Goal: Task Accomplishment & Management: Complete application form

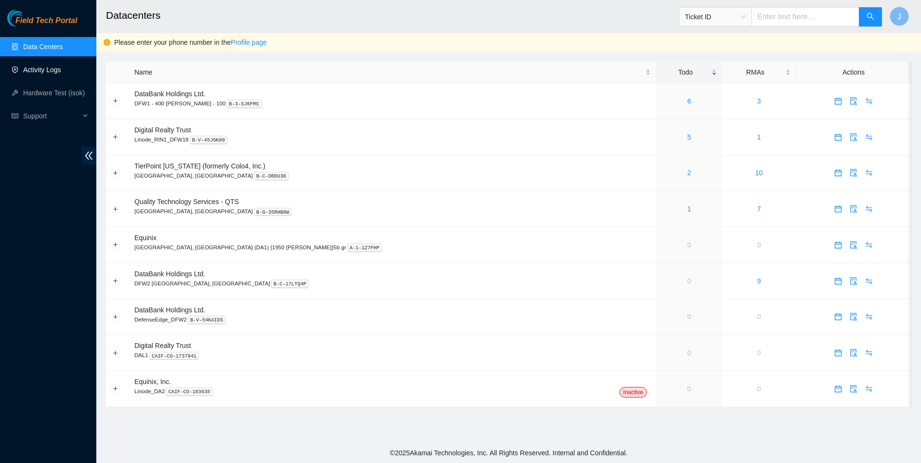
click at [47, 67] on link "Activity Logs" at bounding box center [42, 70] width 38 height 8
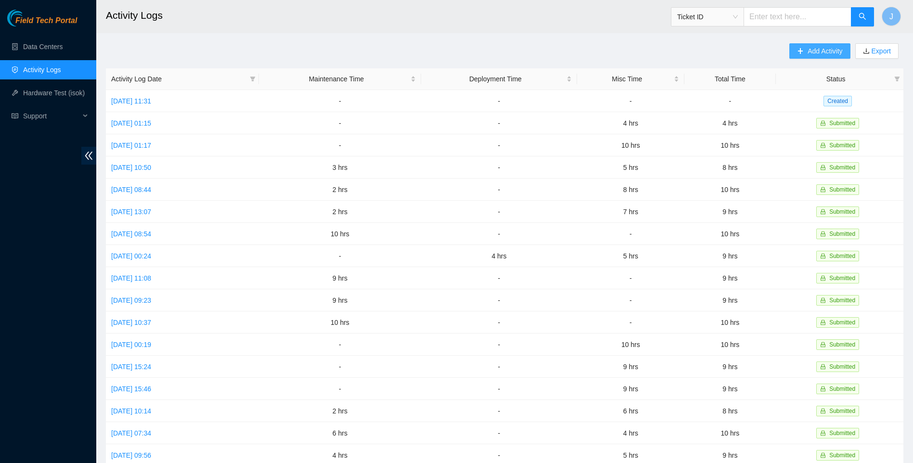
click at [815, 51] on span "Add Activity" at bounding box center [825, 51] width 35 height 11
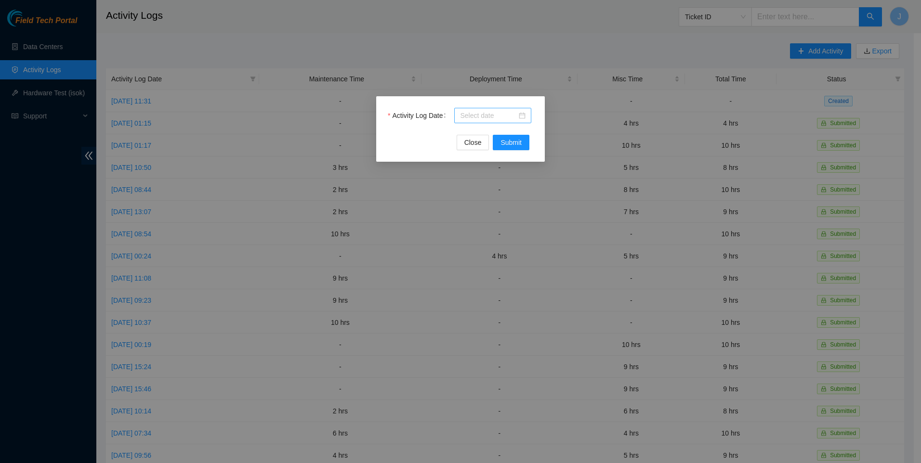
click at [491, 116] on input "Activity Log Date" at bounding box center [488, 115] width 57 height 11
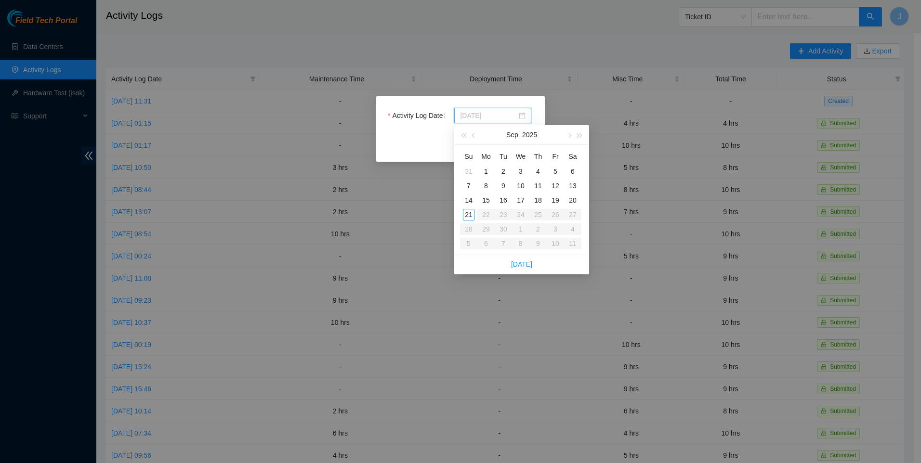
type input "[DATE]"
click at [505, 203] on div "16" at bounding box center [503, 201] width 12 height 12
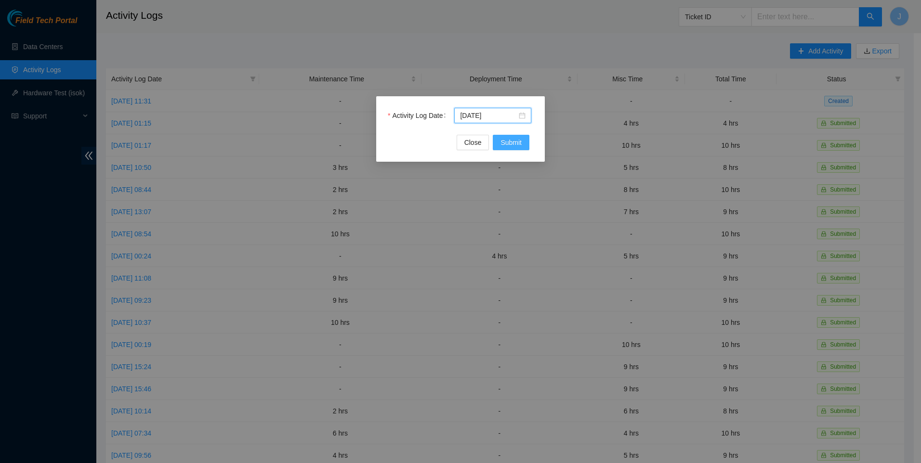
click at [517, 143] on span "Submit" at bounding box center [510, 142] width 21 height 11
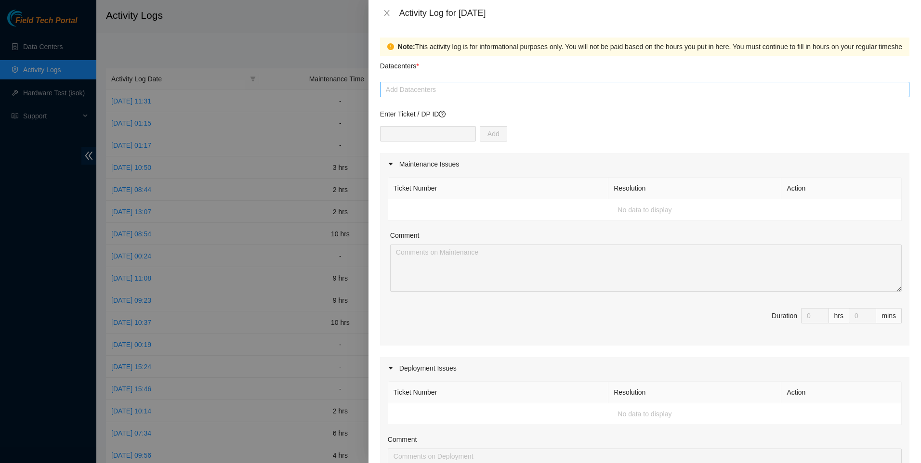
click at [426, 91] on div at bounding box center [644, 90] width 524 height 12
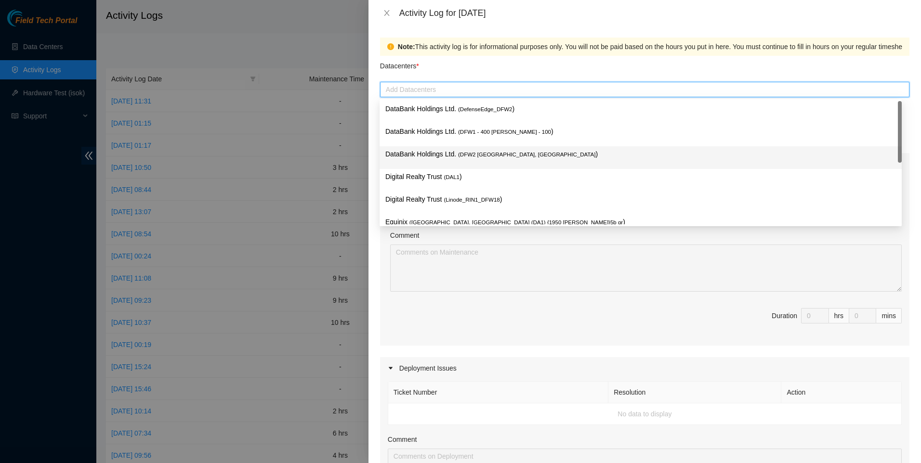
click at [460, 159] on p "DataBank Holdings Ltd. ( DFW2 [GEOGRAPHIC_DATA], [GEOGRAPHIC_DATA] )" at bounding box center [640, 154] width 510 height 11
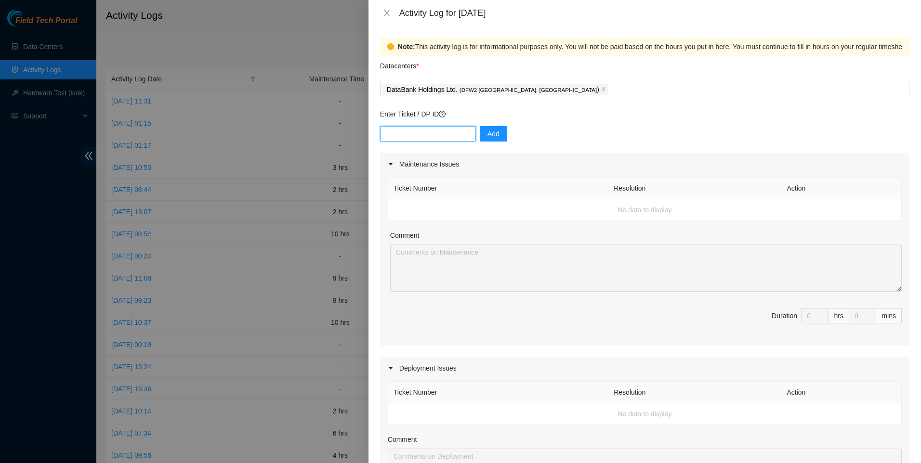
click at [423, 134] on input "text" at bounding box center [428, 133] width 96 height 15
drag, startPoint x: 414, startPoint y: 141, endPoint x: 413, endPoint y: 132, distance: 8.8
click at [413, 132] on input "text" at bounding box center [428, 133] width 96 height 15
paste input "DP83579"
type input "DP83579"
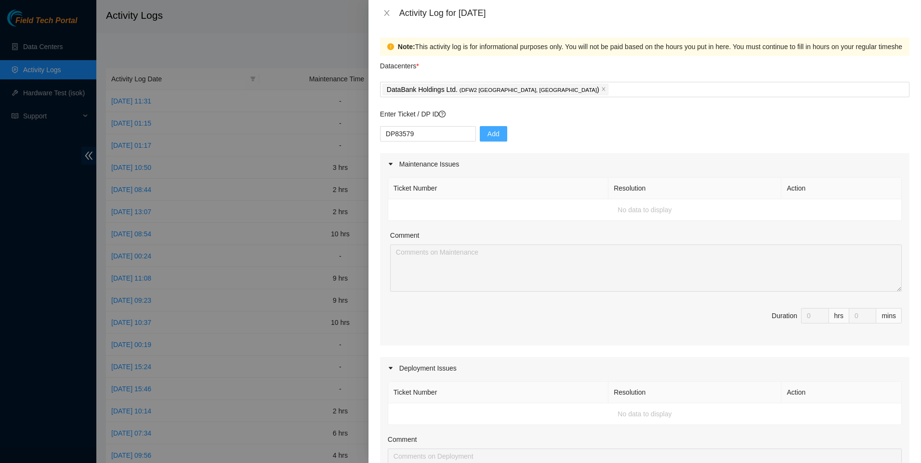
click at [489, 131] on span "Add" at bounding box center [493, 134] width 12 height 11
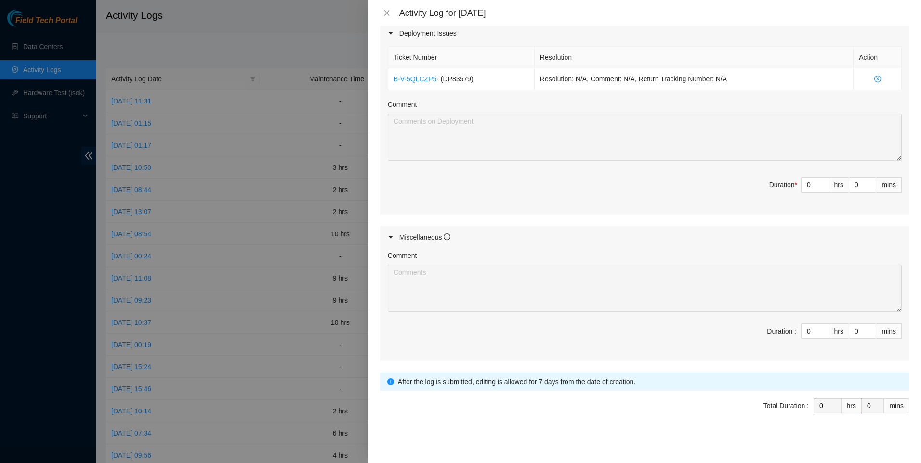
scroll to position [338, 0]
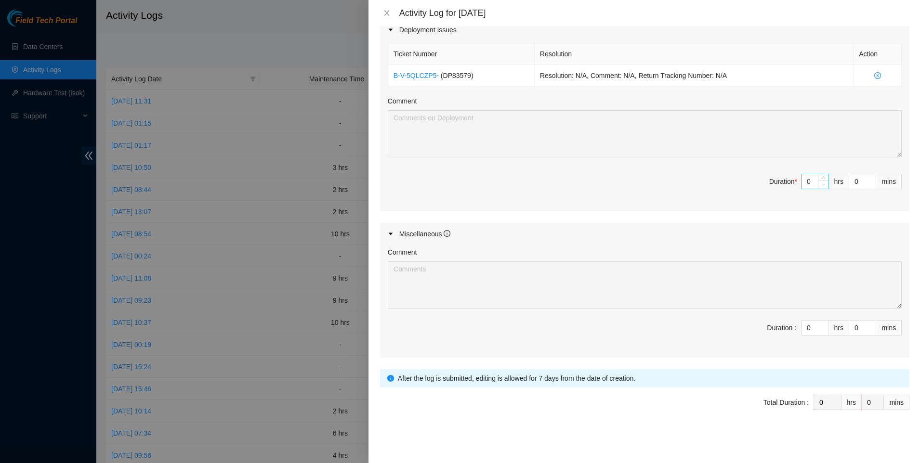
click at [818, 184] on span "Decrease Value" at bounding box center [823, 184] width 11 height 9
click at [805, 181] on input "0" at bounding box center [814, 181] width 27 height 14
type input "1"
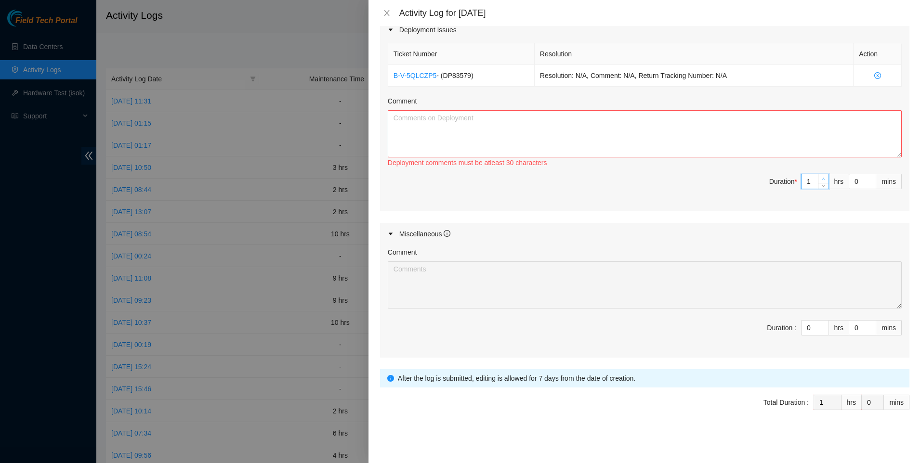
click at [821, 177] on icon "up" at bounding box center [822, 178] width 3 height 3
type input "2"
click at [821, 177] on icon "up" at bounding box center [822, 178] width 3 height 3
type input "3"
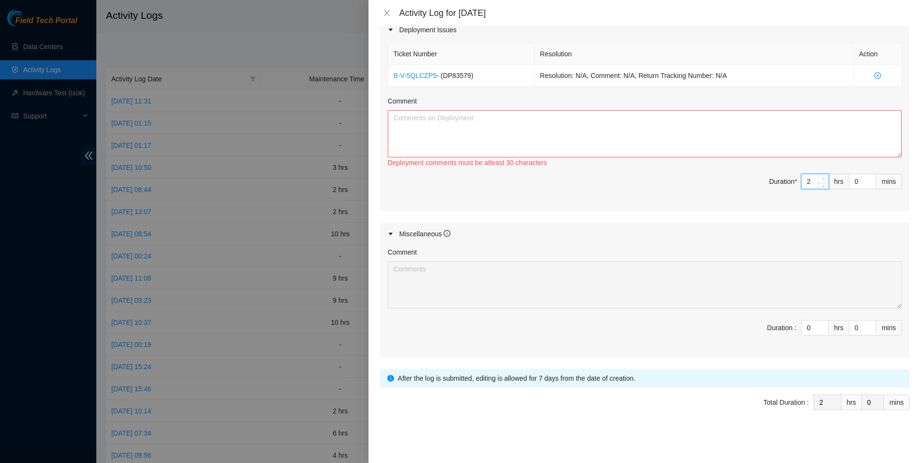
type input "3"
click at [821, 177] on icon "up" at bounding box center [822, 178] width 3 height 3
type input "4"
click at [821, 177] on icon "up" at bounding box center [822, 178] width 3 height 3
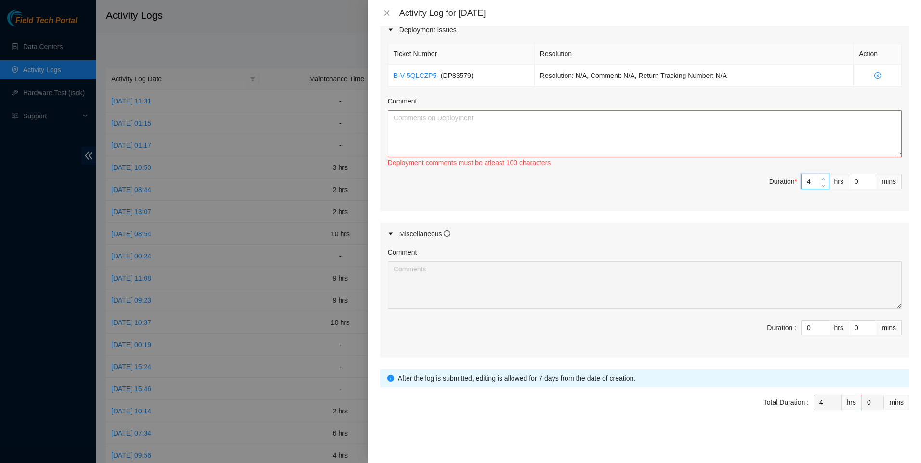
type input "5"
click at [821, 177] on icon "up" at bounding box center [822, 178] width 3 height 3
type input "6"
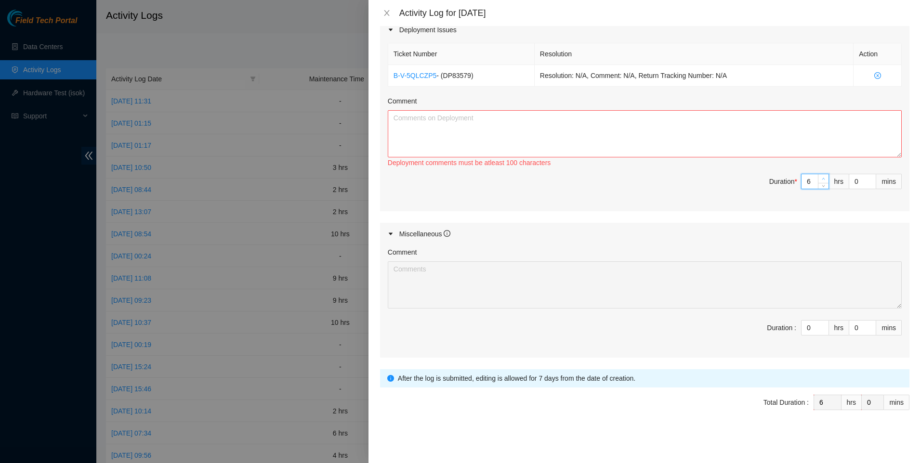
click at [821, 177] on icon "up" at bounding box center [822, 178] width 3 height 3
type input "7"
click at [821, 177] on icon "up" at bounding box center [822, 178] width 3 height 3
type input "8"
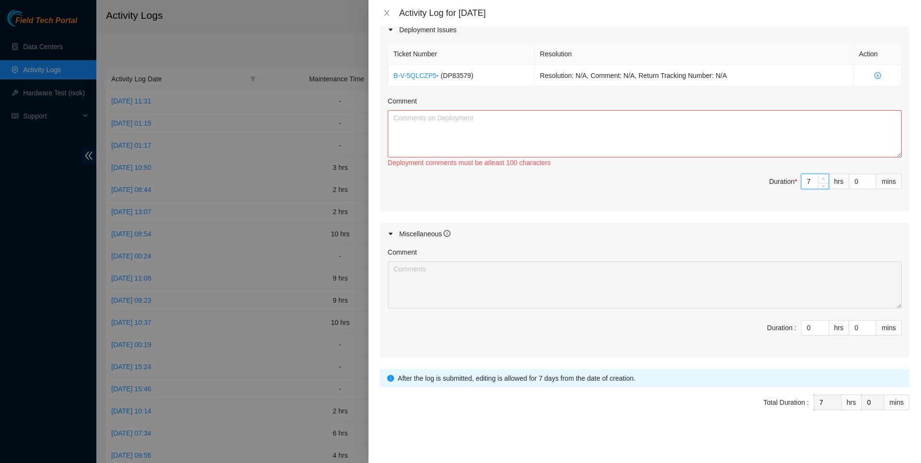
type input "8"
click at [821, 177] on icon "up" at bounding box center [822, 178] width 3 height 3
type input "9"
click at [821, 177] on icon "up" at bounding box center [822, 178] width 3 height 3
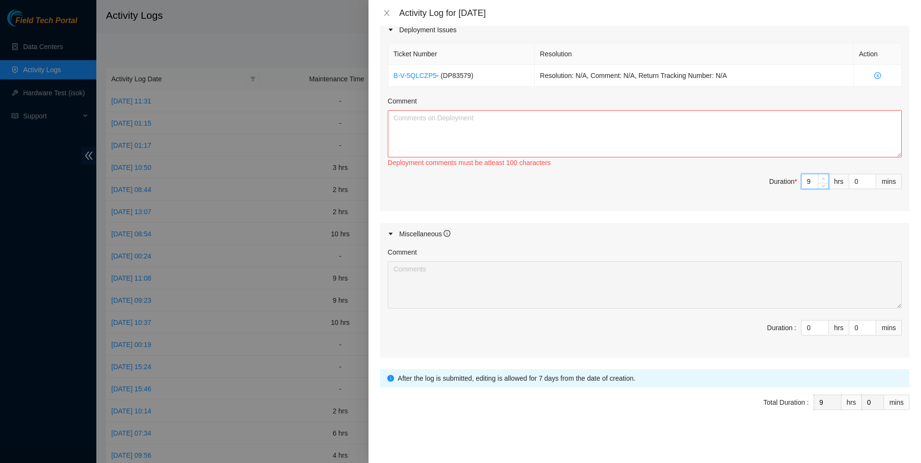
type input "10"
click at [821, 177] on icon "up" at bounding box center [822, 178] width 3 height 3
type input "9"
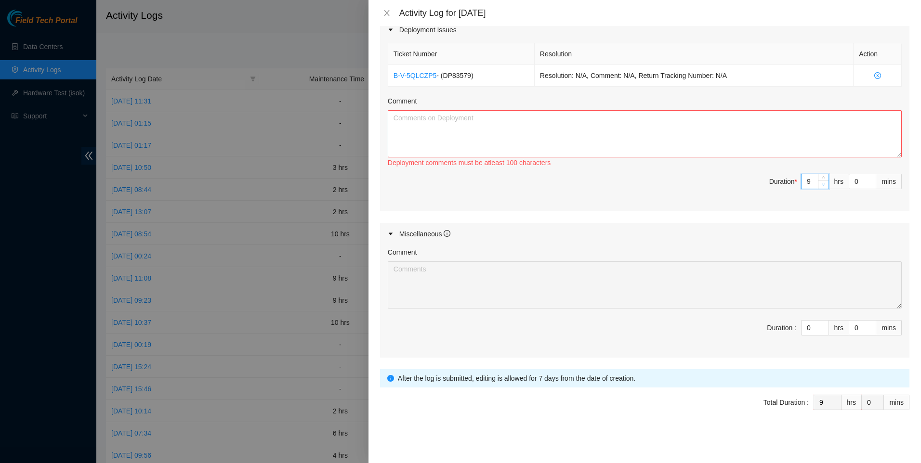
click at [821, 185] on icon "down" at bounding box center [822, 184] width 3 height 3
type input "10"
click at [820, 177] on span "up" at bounding box center [823, 179] width 6 height 6
click at [738, 151] on textarea "Comment" at bounding box center [645, 133] width 514 height 47
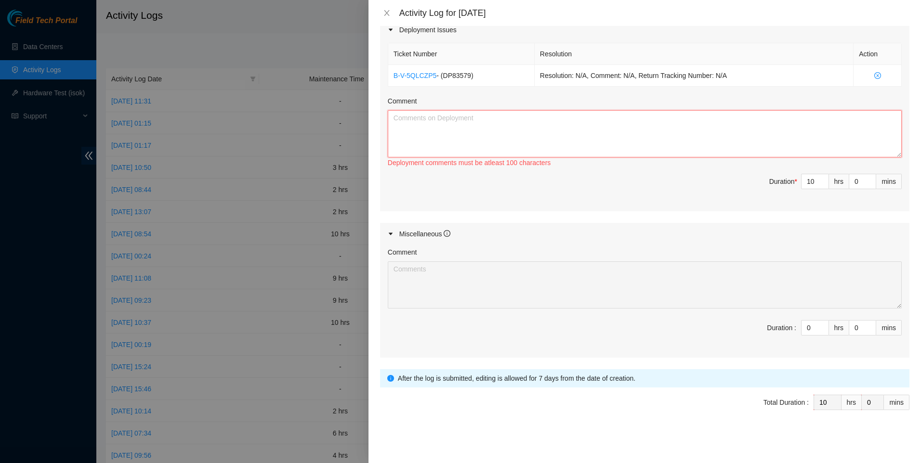
click at [546, 145] on textarea "Comment" at bounding box center [645, 133] width 514 height 47
click at [550, 115] on textarea "completed the connections for rack KH05 and KH08 32 connections)" at bounding box center [645, 133] width 514 height 47
click at [597, 117] on textarea "completed the connections for rack KH05 and KH08 (32 connections)" at bounding box center [645, 133] width 514 height 47
click at [621, 123] on textarea "completed the connections for rack KH05 and KH08 (32 connections each)" at bounding box center [645, 133] width 514 height 47
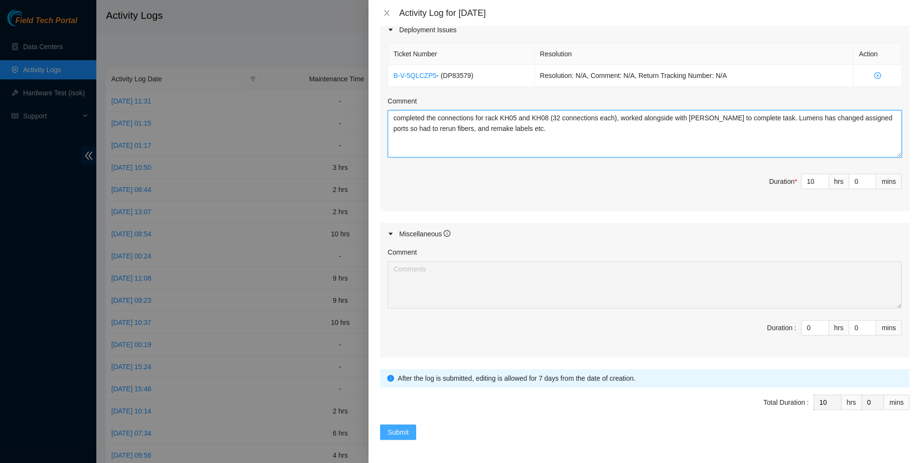
type textarea "completed the connections for rack KH05 and KH08 (32 connections each), worked …"
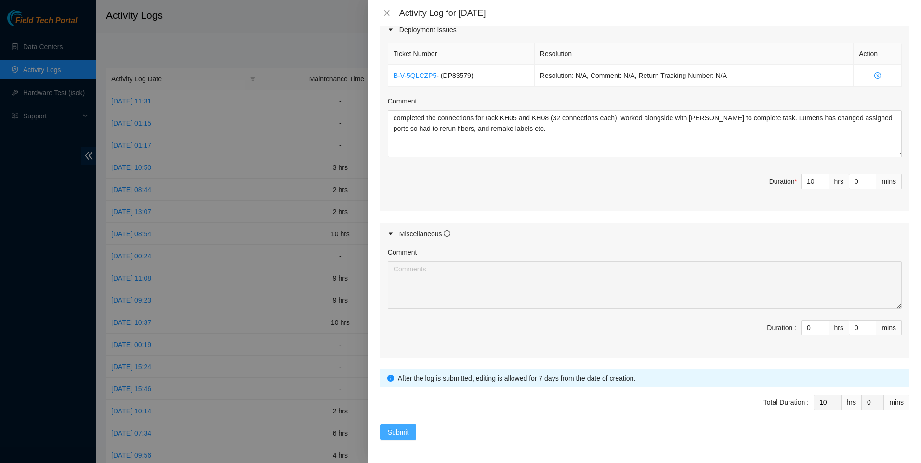
click at [397, 427] on span "Submit" at bounding box center [398, 432] width 21 height 11
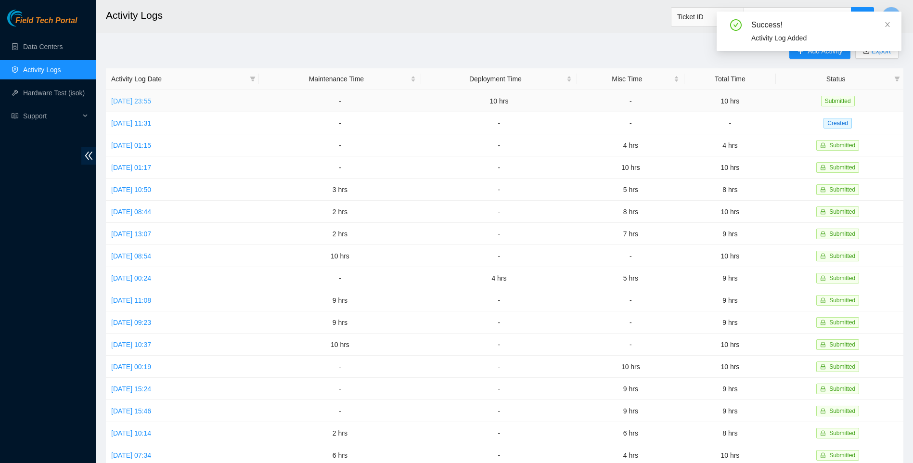
click at [151, 100] on link "[DATE] 23:55" at bounding box center [131, 101] width 40 height 8
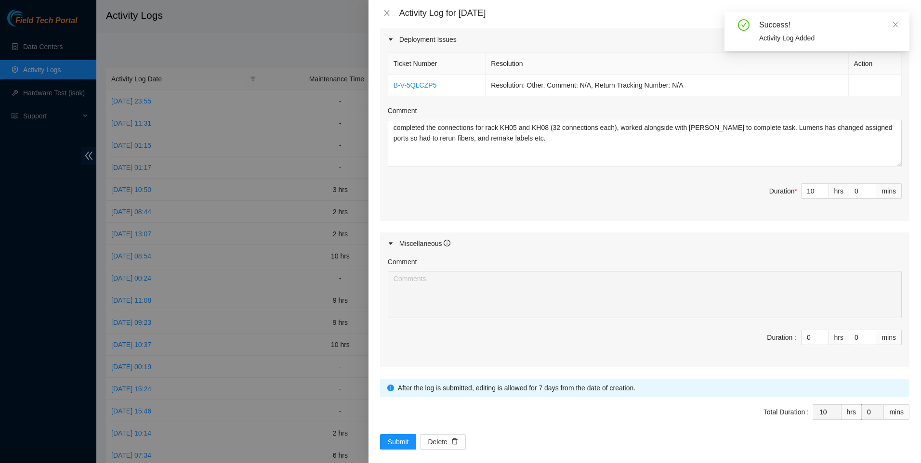
scroll to position [338, 0]
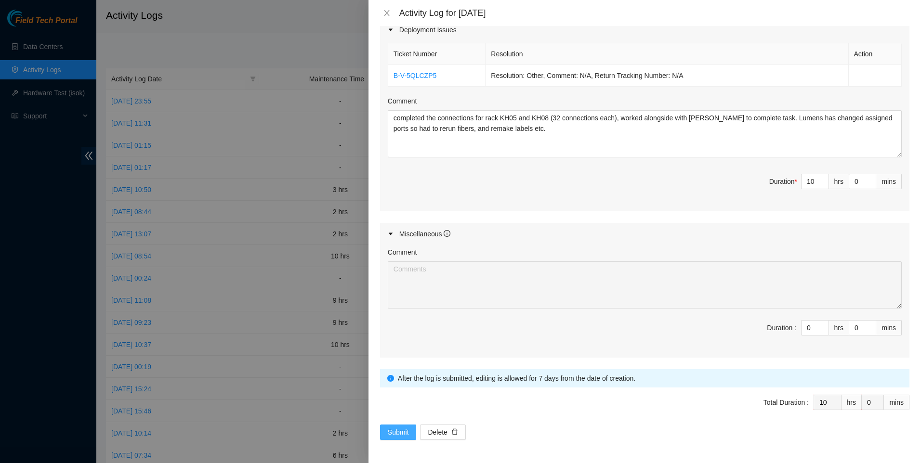
click at [395, 428] on span "Submit" at bounding box center [398, 432] width 21 height 11
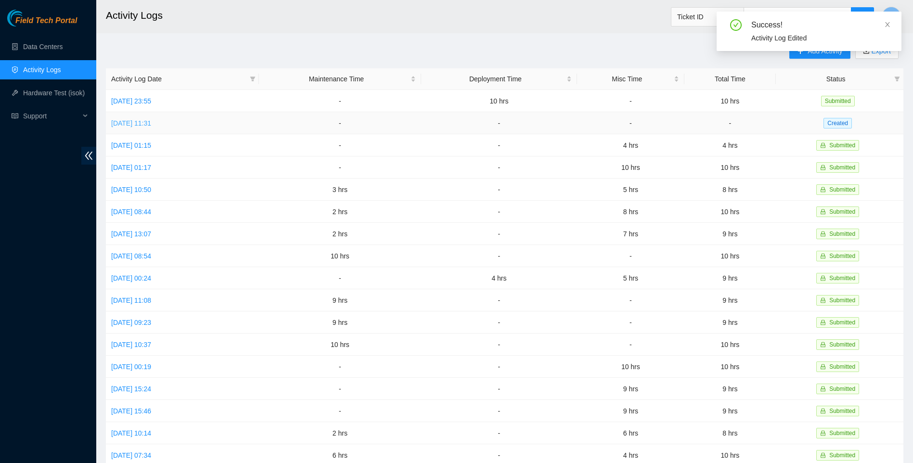
click at [137, 120] on link "[DATE] 11:31" at bounding box center [131, 123] width 40 height 8
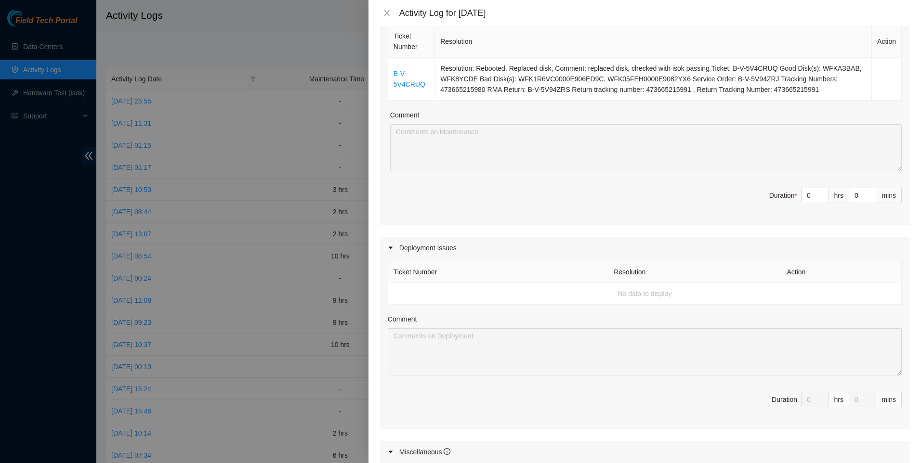
scroll to position [0, 0]
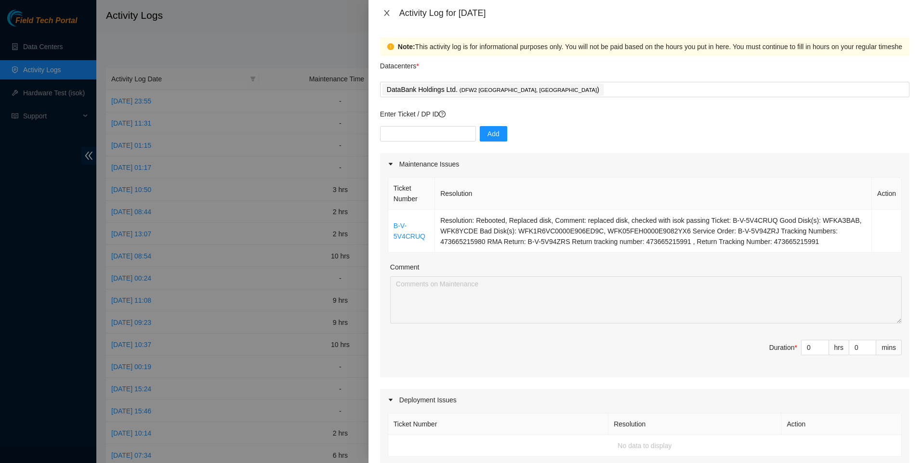
click at [379, 13] on div "Activity Log for [DATE]" at bounding box center [644, 13] width 552 height 26
click at [389, 14] on icon "close" at bounding box center [387, 13] width 8 height 8
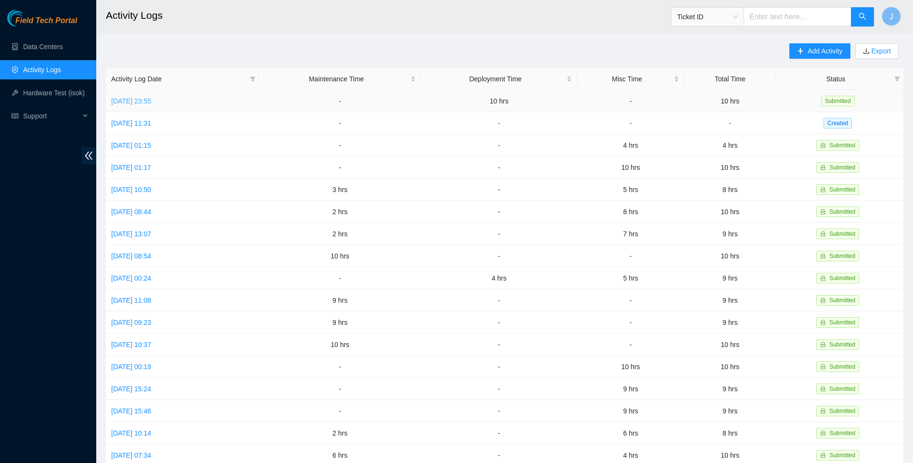
click at [150, 98] on link "[DATE] 23:55" at bounding box center [131, 101] width 40 height 8
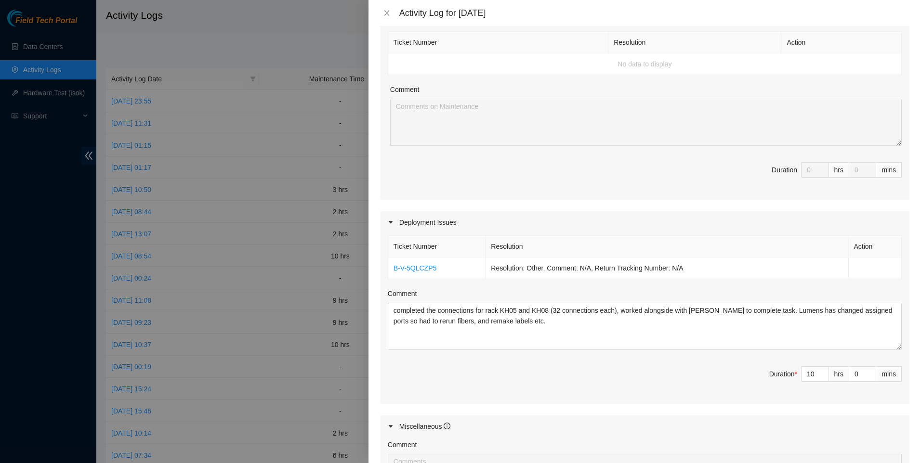
scroll to position [338, 0]
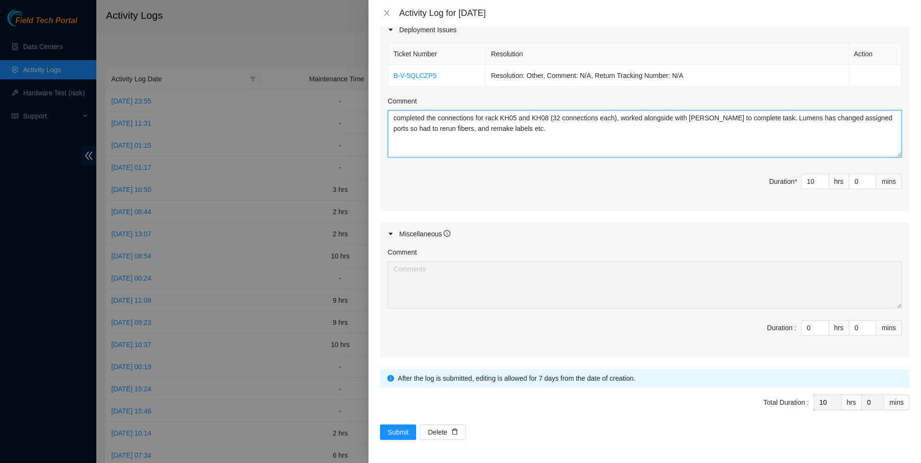
click at [468, 121] on textarea "completed the connections for rack KH05 and KH08 (32 connections each), worked …" at bounding box center [645, 133] width 514 height 47
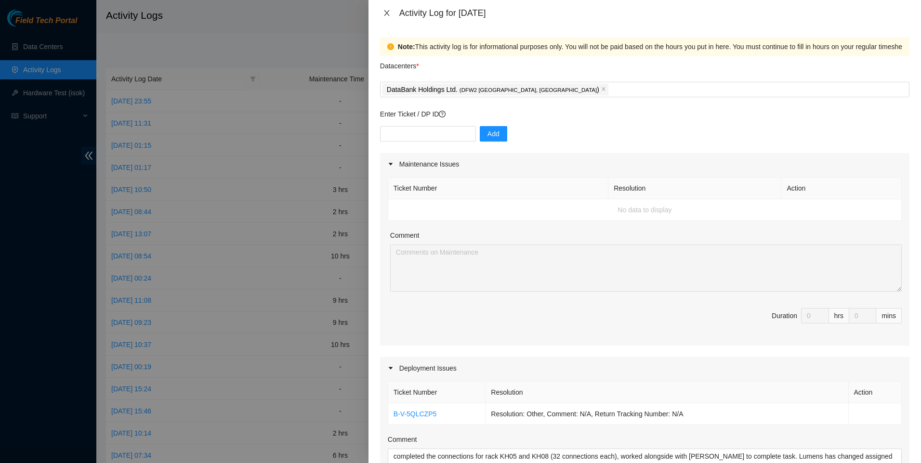
click at [386, 15] on icon "close" at bounding box center [387, 13] width 8 height 8
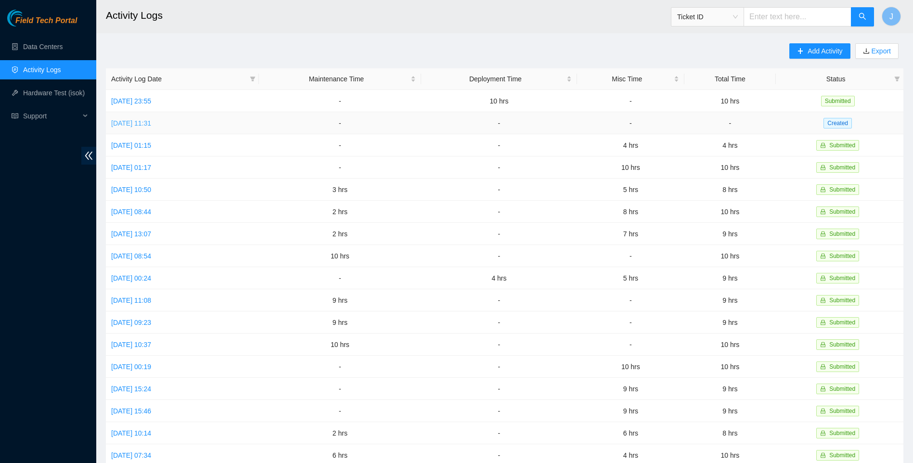
click at [151, 123] on link "[DATE] 11:31" at bounding box center [131, 123] width 40 height 8
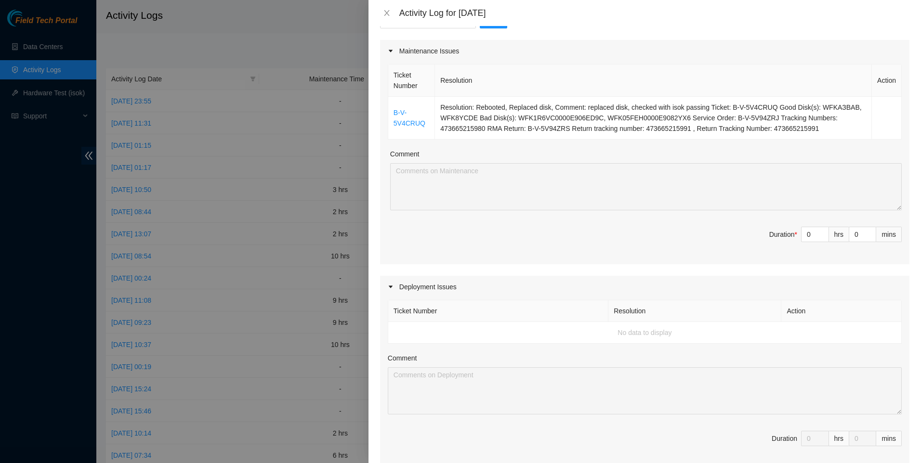
scroll to position [370, 0]
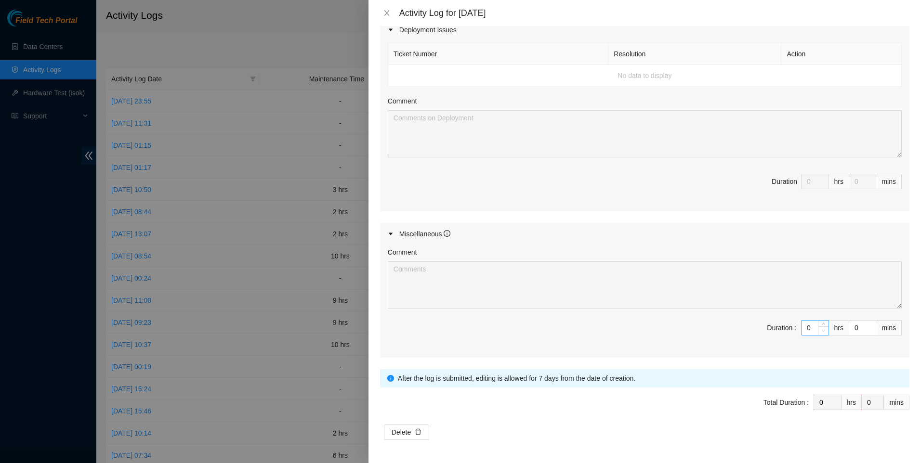
click at [821, 329] on icon "down" at bounding box center [822, 330] width 3 height 3
click at [805, 327] on input "0" at bounding box center [814, 328] width 27 height 14
type input "5"
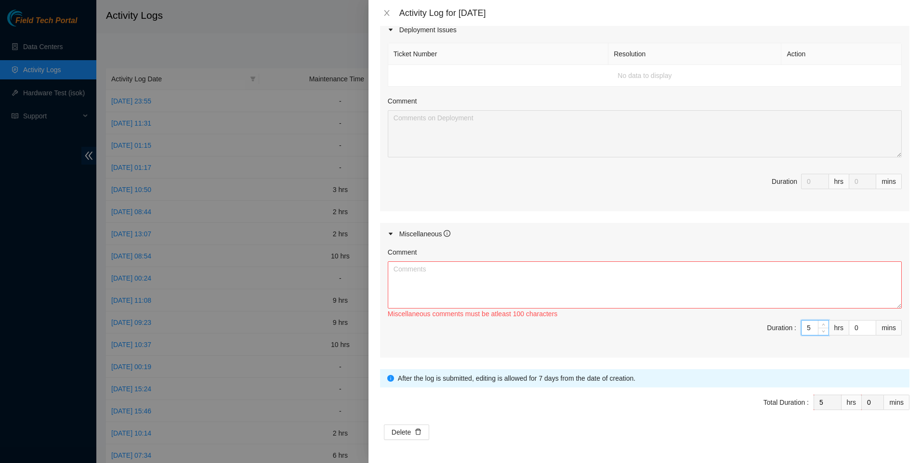
type input "5"
click at [754, 303] on textarea "Comment" at bounding box center [645, 284] width 514 height 47
paste textarea "completed the connections for rack KH05 and KH08 (32 connections each), worked …"
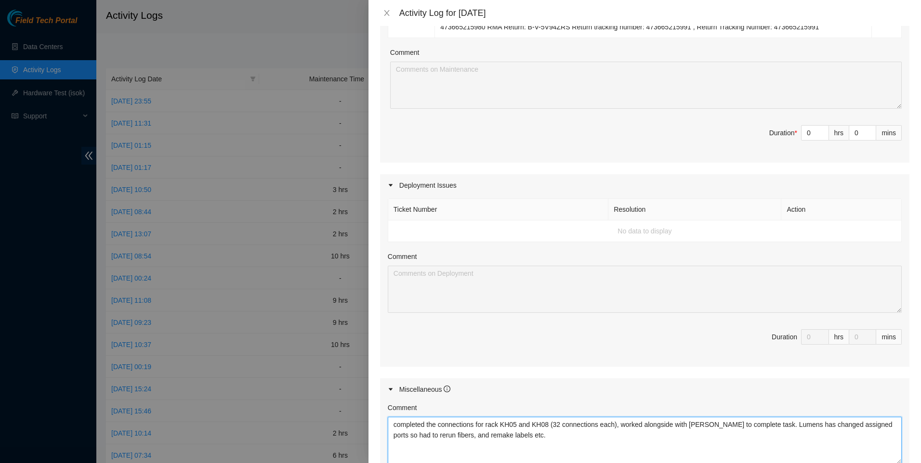
scroll to position [0, 0]
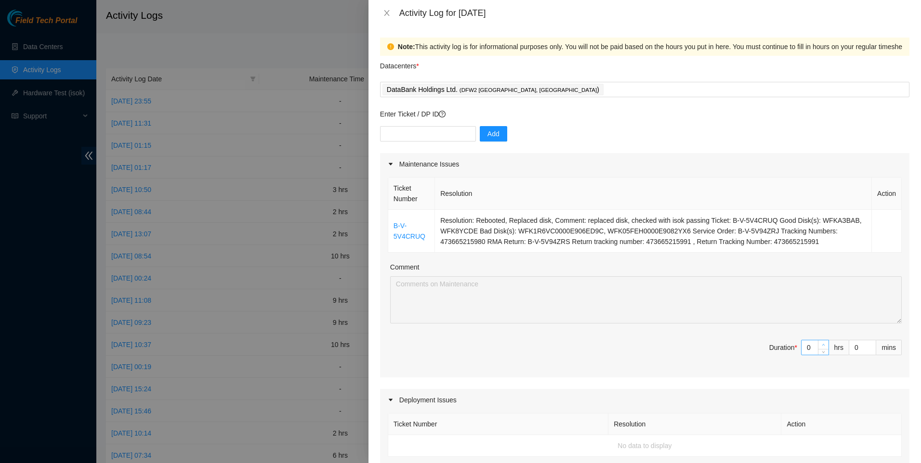
type textarea "completed the connections for rack KH05 and KH08 (32 connections each), worked …"
type input "1"
type input "6"
click at [818, 346] on span "Increase Value" at bounding box center [823, 344] width 11 height 9
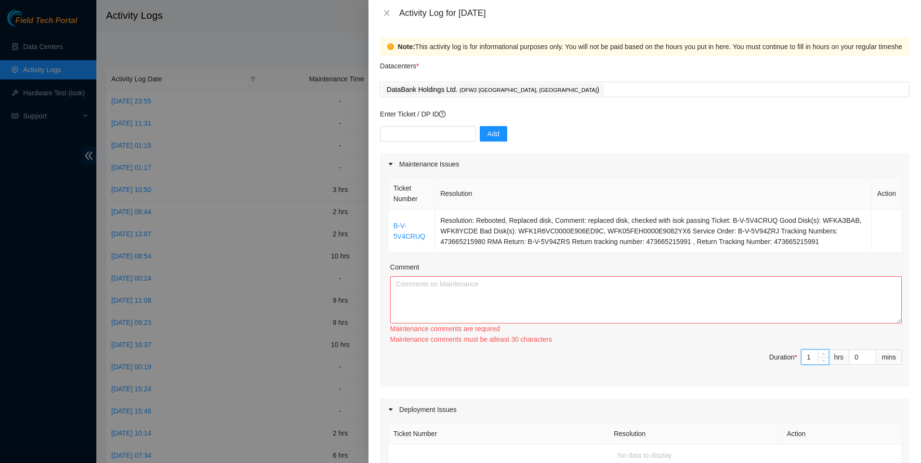
click at [808, 361] on input "1" at bounding box center [814, 357] width 27 height 14
type input "5"
type input "4"
type input "9"
type input "4"
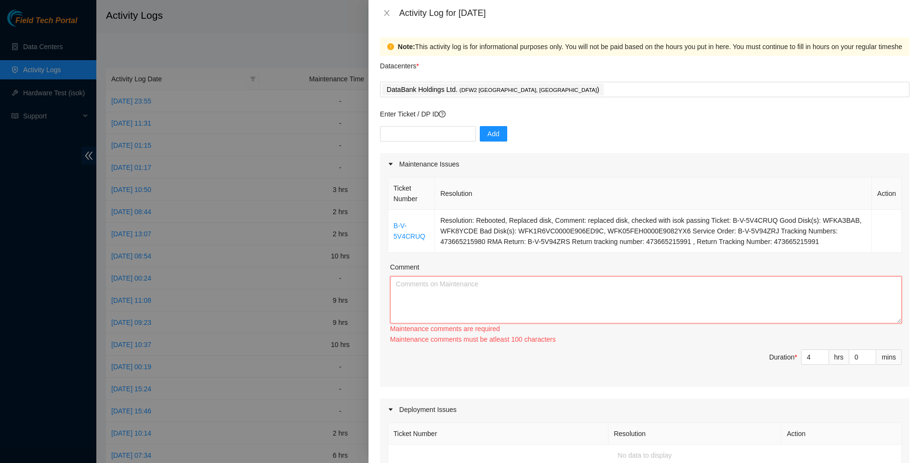
click at [633, 297] on textarea "Comment" at bounding box center [645, 299] width 511 height 47
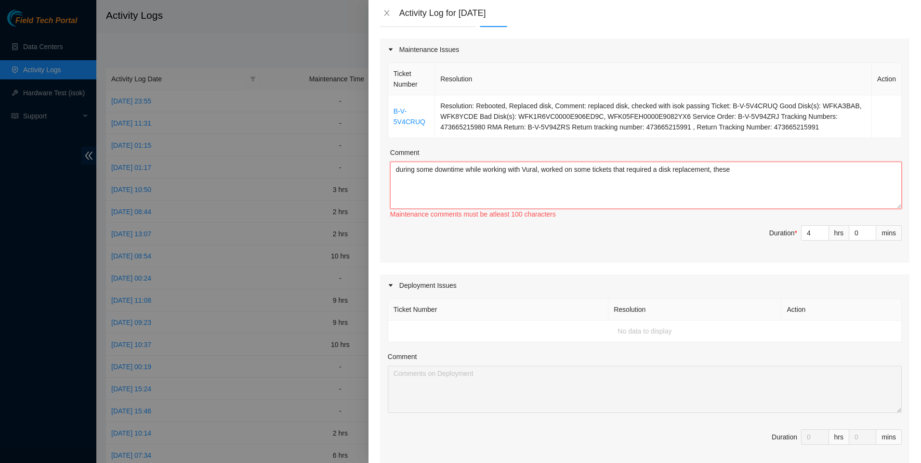
scroll to position [370, 0]
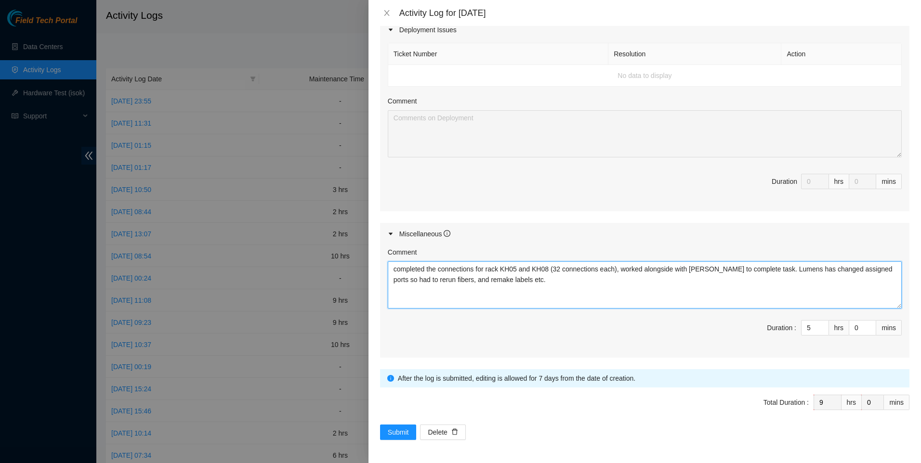
click at [535, 284] on textarea "completed the connections for rack KH05 and KH08 (32 connections each), worked …" at bounding box center [645, 284] width 514 height 47
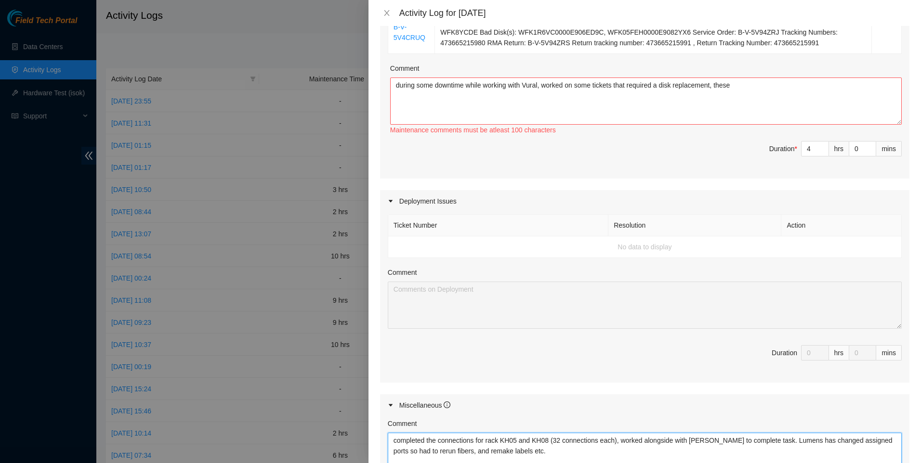
scroll to position [0, 0]
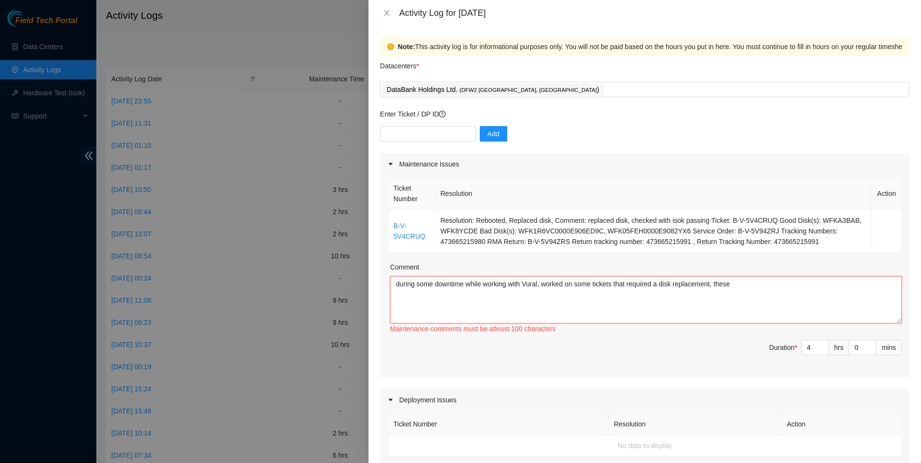
click at [747, 281] on textarea "during some downtime while working with Vural, worked on some tickets that requ…" at bounding box center [645, 299] width 511 height 47
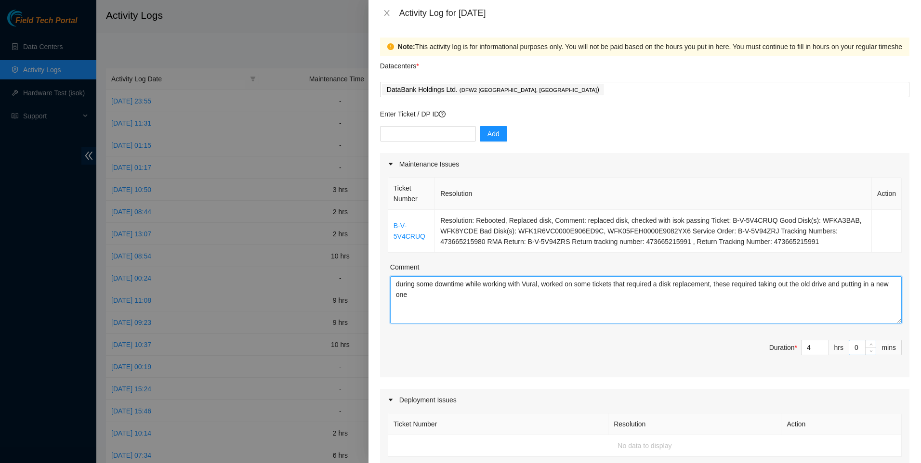
type textarea "during some downtime while working with Vural, worked on some tickets that requ…"
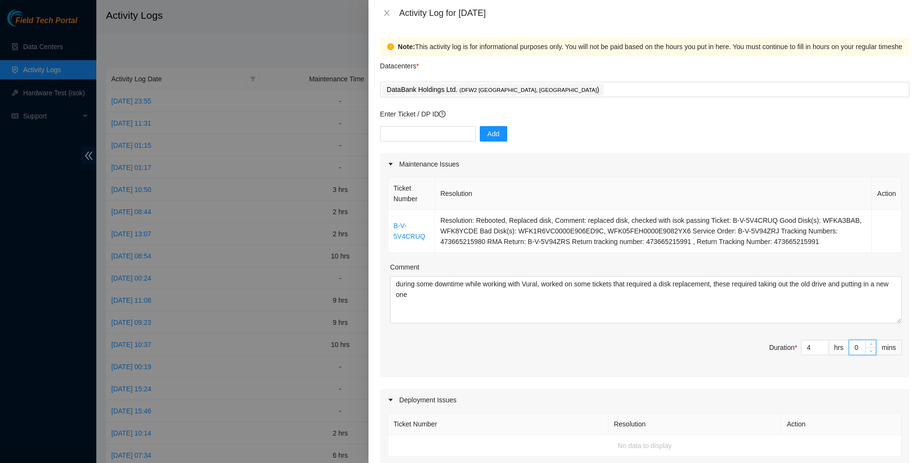
drag, startPoint x: 855, startPoint y: 347, endPoint x: 845, endPoint y: 347, distance: 10.1
click at [849, 347] on input "0" at bounding box center [862, 347] width 26 height 14
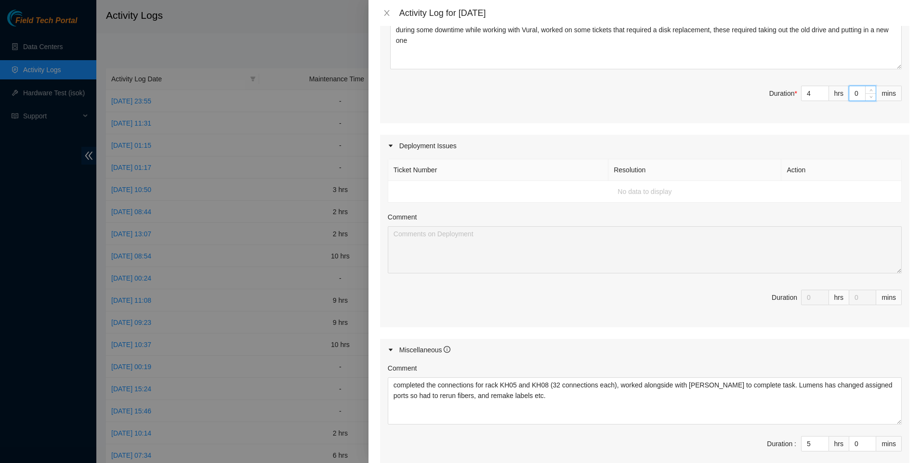
scroll to position [370, 0]
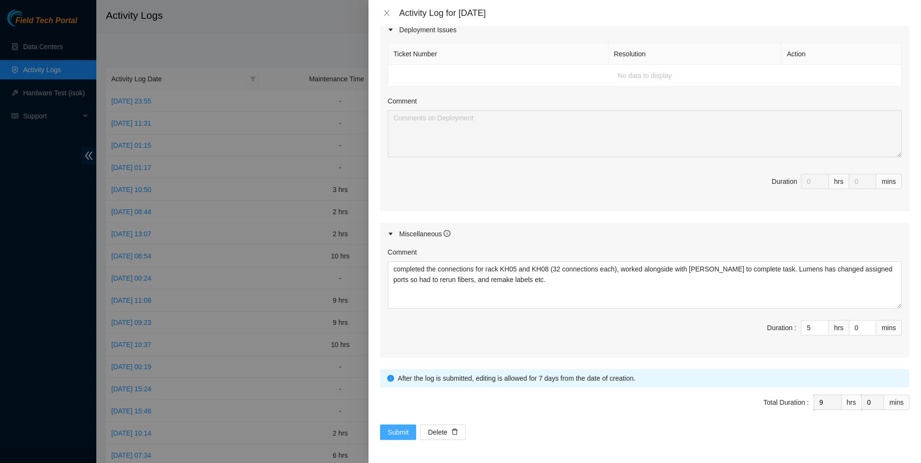
click at [399, 430] on span "Submit" at bounding box center [398, 432] width 21 height 11
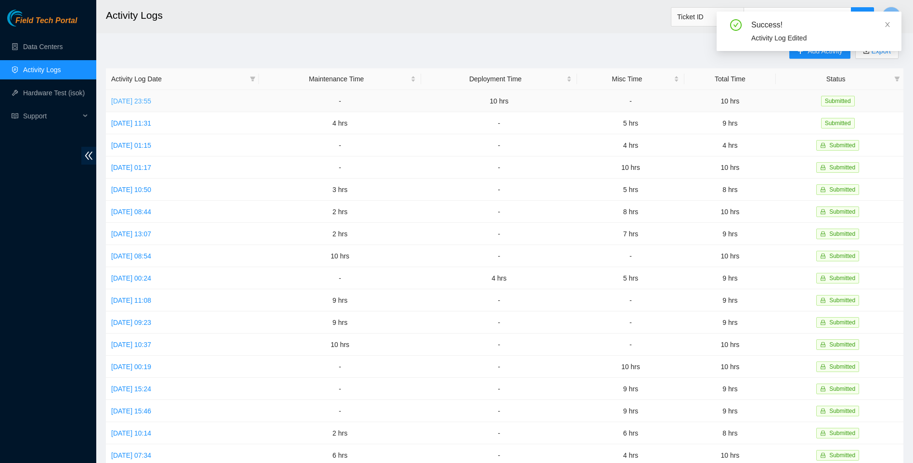
click at [148, 103] on link "[DATE] 23:55" at bounding box center [131, 101] width 40 height 8
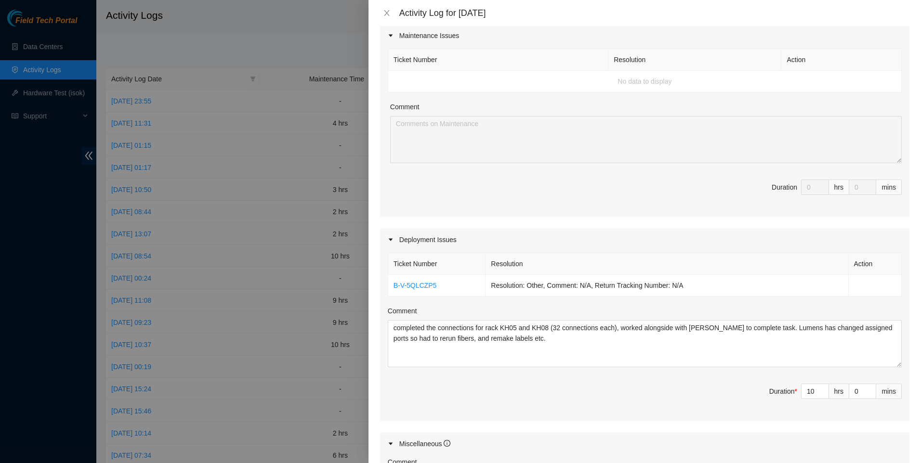
scroll to position [257, 0]
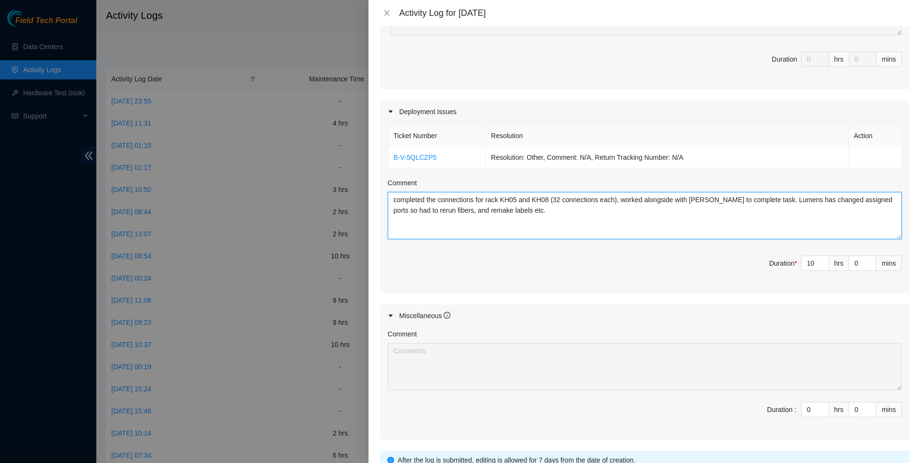
click at [529, 203] on textarea "completed the connections for rack KH05 and KH08 (32 connections each), worked …" at bounding box center [645, 215] width 514 height 47
paste textarea "KH05 – all connections have been labeled. eths 13, 14, 15, and 16 were re-run w…"
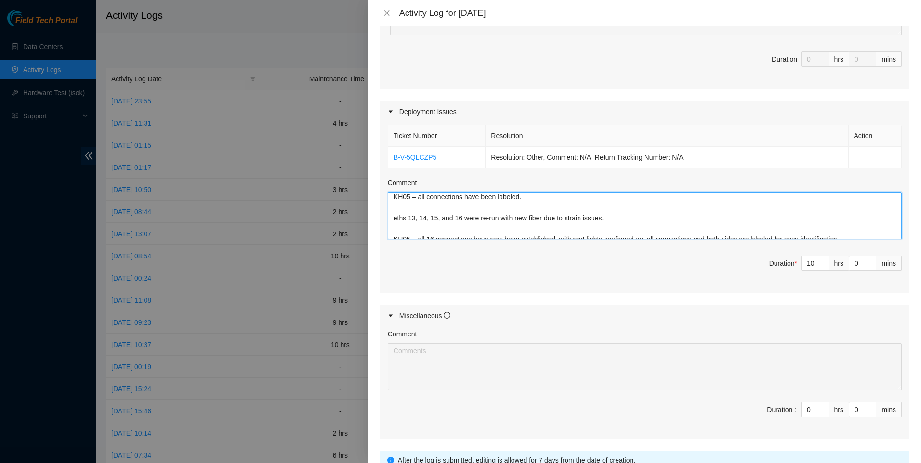
scroll to position [0, 0]
click at [488, 211] on textarea "KH05 – all connections have been labeled. eths 13, 14, 15, and 16 were re-run w…" at bounding box center [645, 215] width 514 height 47
click at [495, 201] on textarea "KH05 – all connections have been labeled. eths 13, 14, 15, and 16 were re-run w…" at bounding box center [645, 215] width 514 height 47
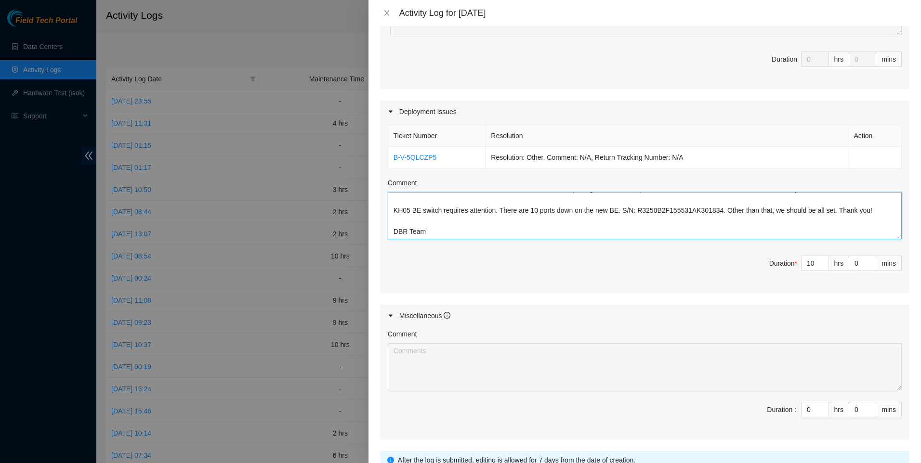
scroll to position [64, 0]
drag, startPoint x: 438, startPoint y: 226, endPoint x: 369, endPoint y: 211, distance: 71.0
click at [369, 211] on div "Note: This activity log is for informational purposes only. You will not be pai…" at bounding box center [644, 244] width 552 height 437
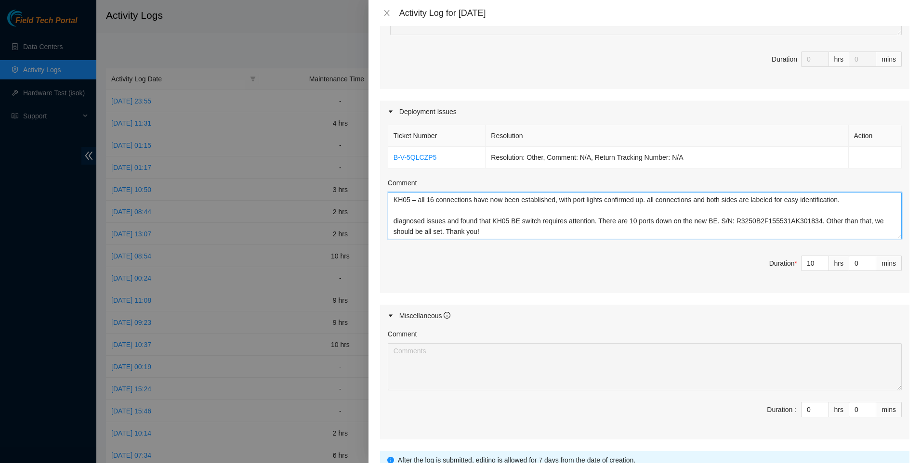
drag, startPoint x: 537, startPoint y: 203, endPoint x: 775, endPoint y: 221, distance: 238.5
click at [775, 221] on textarea "KH05 – all connections have been re-labeled. eths 13, 14, 15, and 16 were re-ru…" at bounding box center [645, 215] width 514 height 47
click at [756, 215] on textarea "KH05 – all connections have been re-labeled. eths 13, 14, 15, and 16 were re-ru…" at bounding box center [645, 215] width 514 height 47
drag, startPoint x: 504, startPoint y: 206, endPoint x: 500, endPoint y: 212, distance: 7.6
click at [504, 206] on textarea "KH05 – all connections have been re-labeled. eths 13, 14, 15, and 16 were re-ru…" at bounding box center [645, 215] width 514 height 47
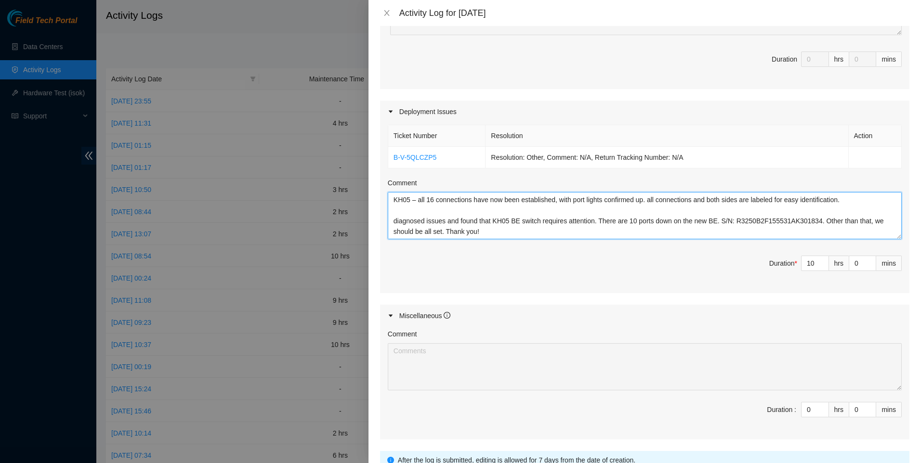
click at [493, 235] on textarea "KH05 – all connections have been re-labeled. eths 13, 14, 15, and 16 were re-ru…" at bounding box center [645, 215] width 514 height 47
drag, startPoint x: 482, startPoint y: 214, endPoint x: 816, endPoint y: 202, distance: 334.4
click at [816, 202] on textarea "KH05 – all connections have been re-labeled. eths 13, 14, 15, and 16 were re-ru…" at bounding box center [645, 215] width 514 height 47
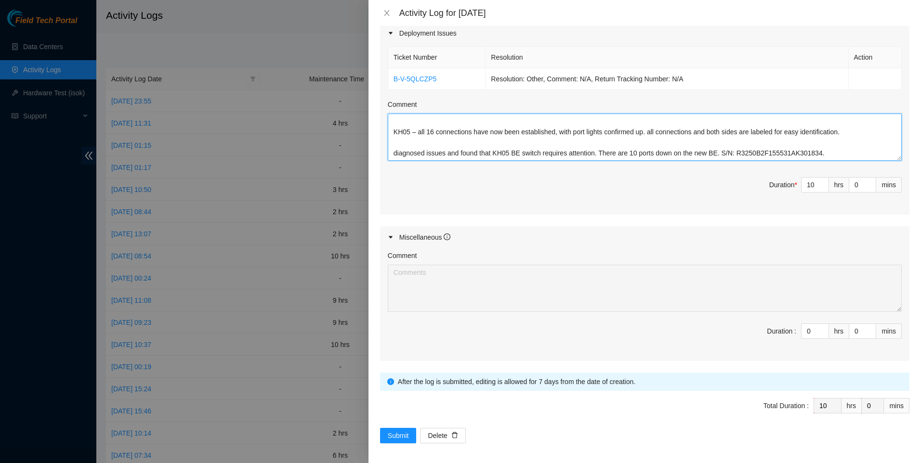
scroll to position [338, 0]
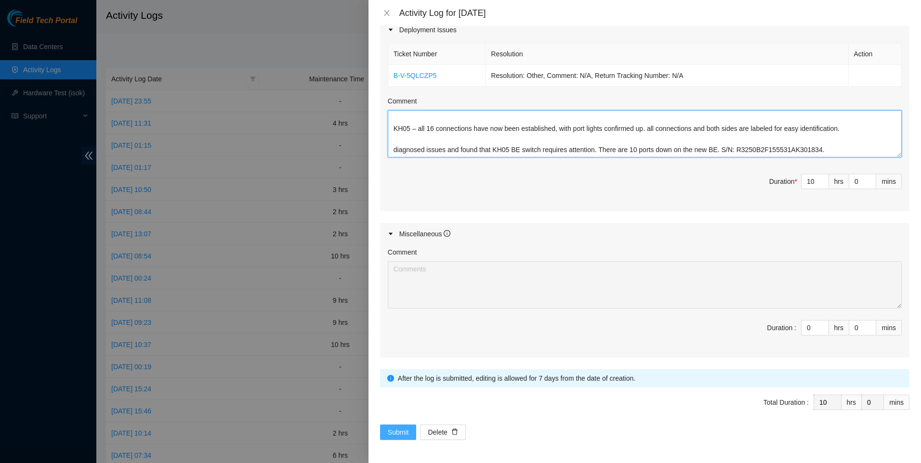
type textarea "KH05 – all connections have been re-labeled. eths 13, 14, 15, and 16 were re-ru…"
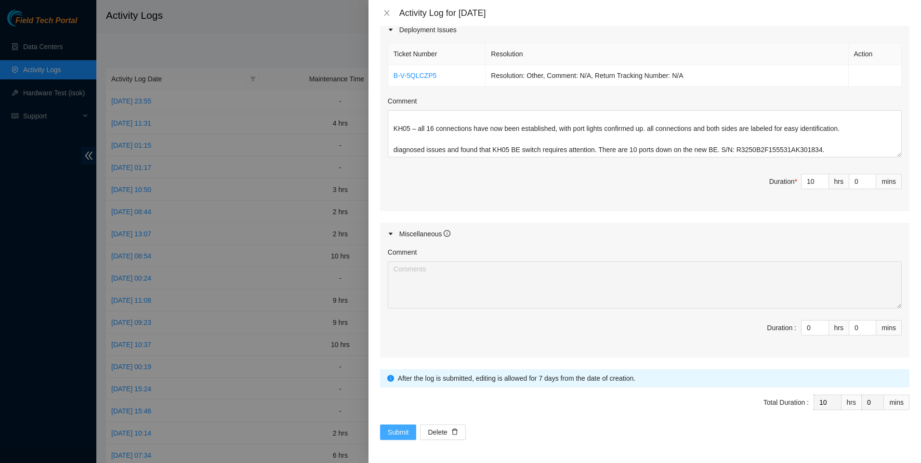
click at [401, 431] on span "Submit" at bounding box center [398, 432] width 21 height 11
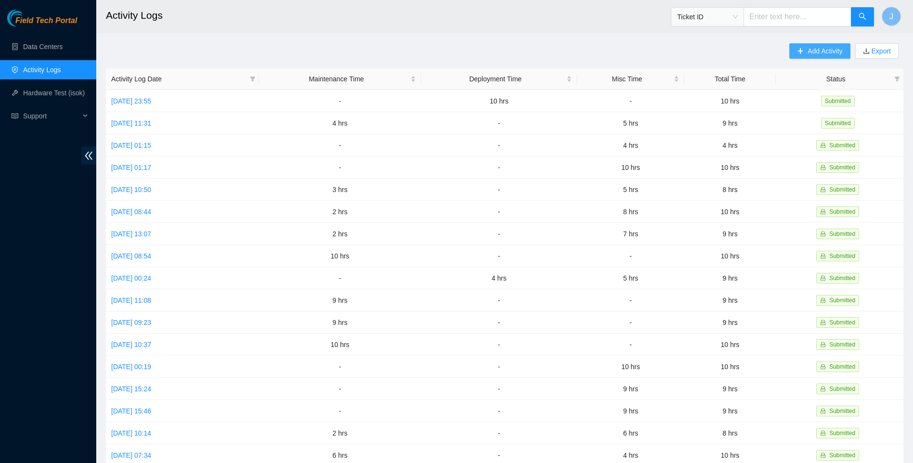
click at [809, 51] on span "Add Activity" at bounding box center [825, 51] width 35 height 11
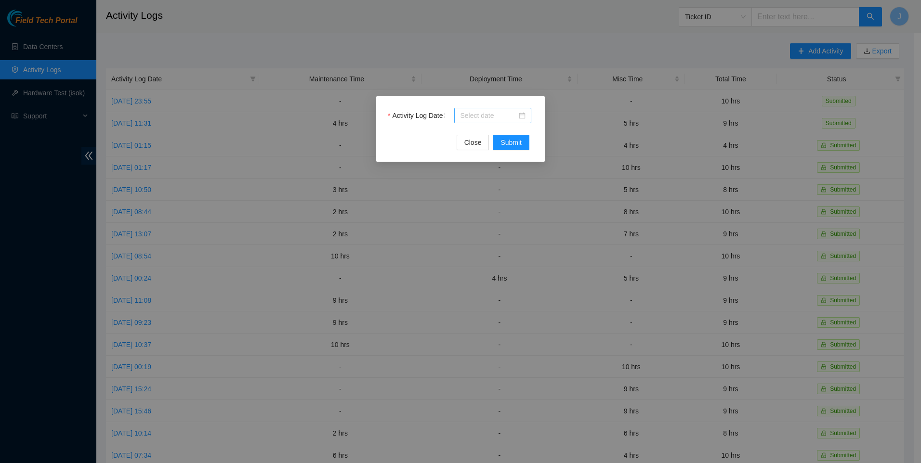
click at [484, 115] on input "Activity Log Date" at bounding box center [488, 115] width 57 height 11
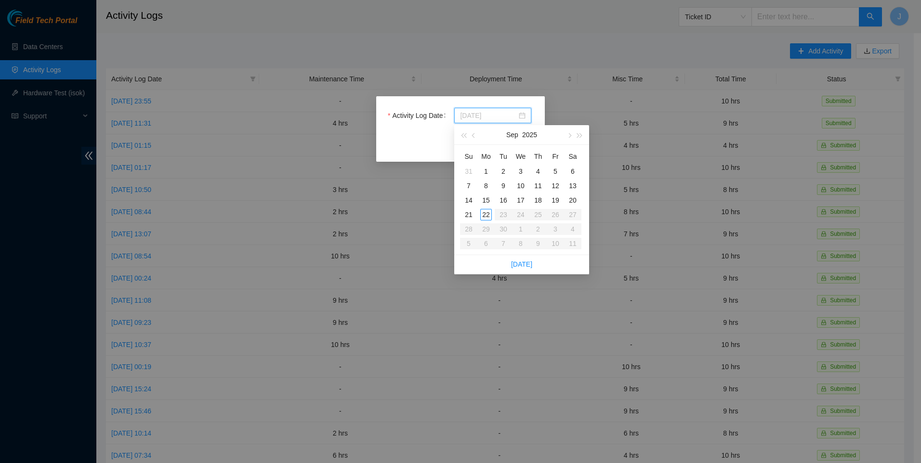
type input "[DATE]"
click at [520, 199] on div "17" at bounding box center [521, 201] width 12 height 12
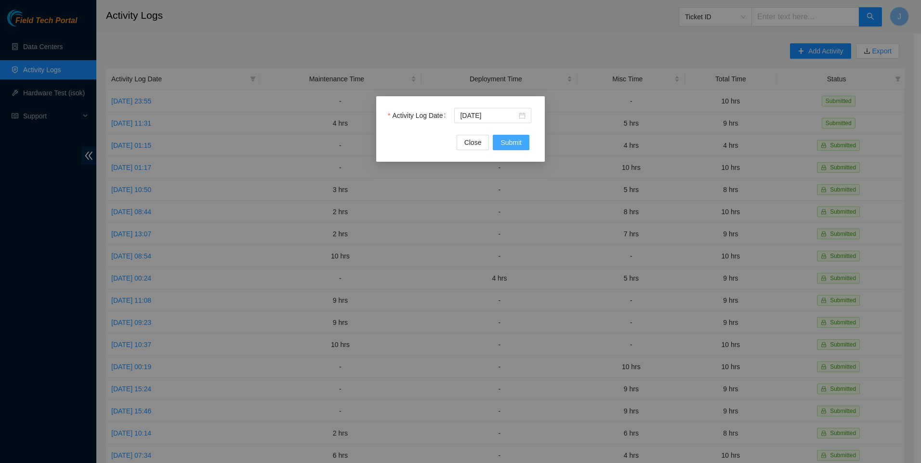
click at [510, 144] on span "Submit" at bounding box center [510, 142] width 21 height 11
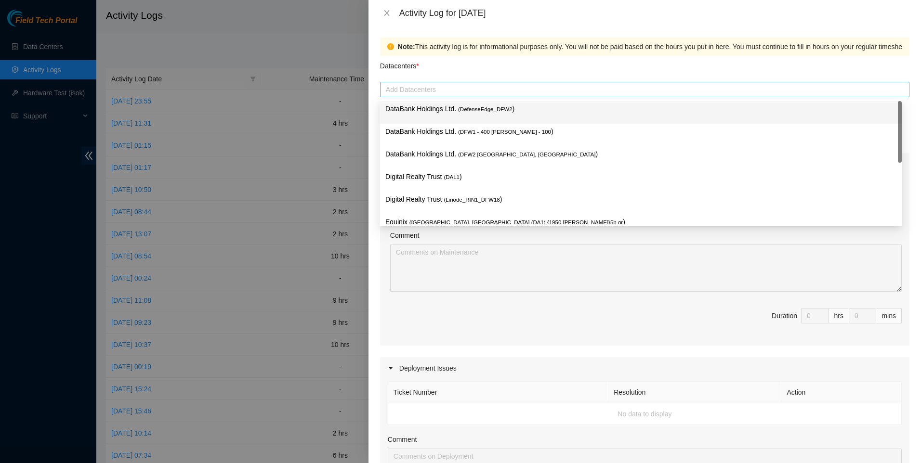
click at [408, 92] on div at bounding box center [644, 90] width 524 height 12
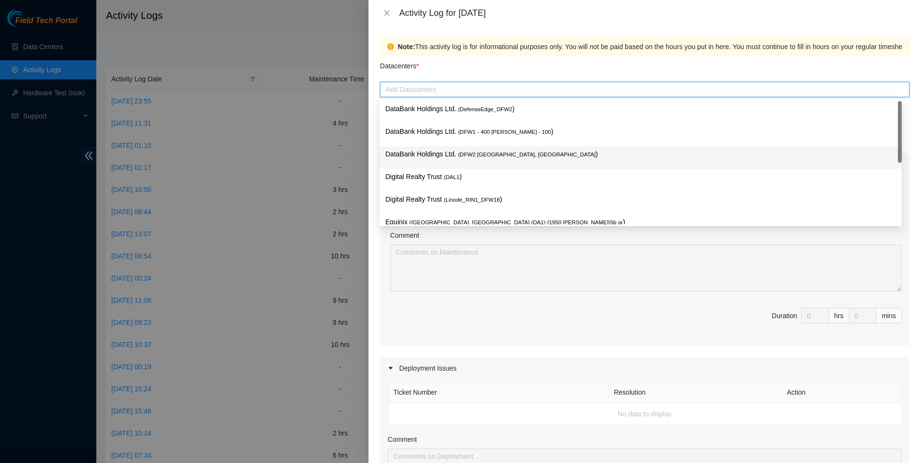
click at [436, 163] on div "DataBank Holdings Ltd. ( DFW2 [GEOGRAPHIC_DATA], [GEOGRAPHIC_DATA] )" at bounding box center [640, 158] width 510 height 18
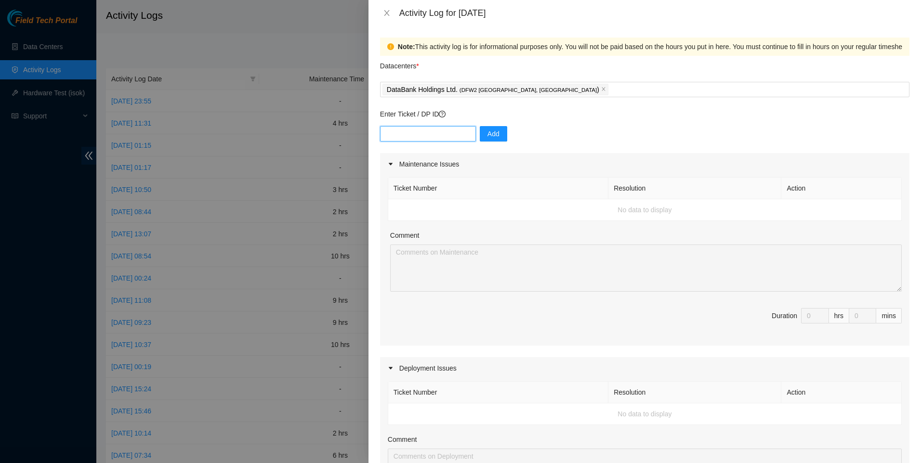
click at [409, 135] on input "text" at bounding box center [428, 133] width 96 height 15
click at [414, 137] on input "text" at bounding box center [428, 133] width 96 height 15
paste input "DP81254"
type input "DP81254"
click at [495, 134] on button "Add" at bounding box center [493, 133] width 27 height 15
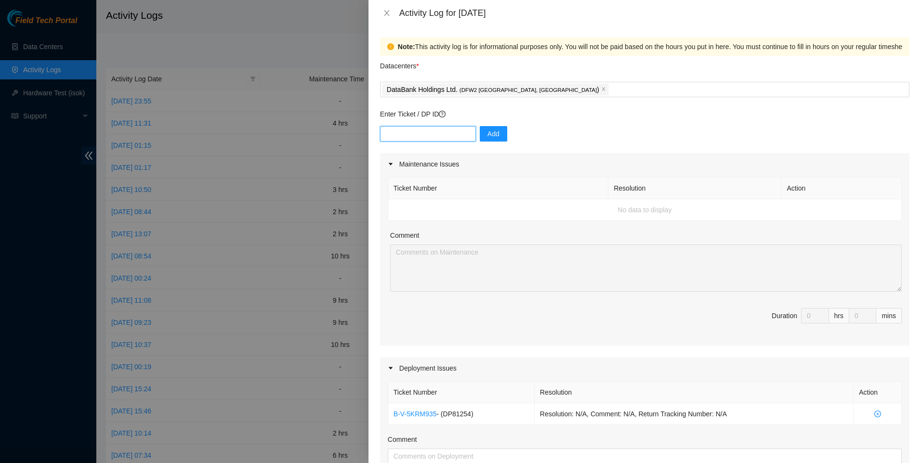
click at [427, 133] on input "text" at bounding box center [428, 133] width 96 height 15
paste input "DP81179"
type input "DP81179"
click at [487, 134] on span "Add" at bounding box center [493, 134] width 12 height 11
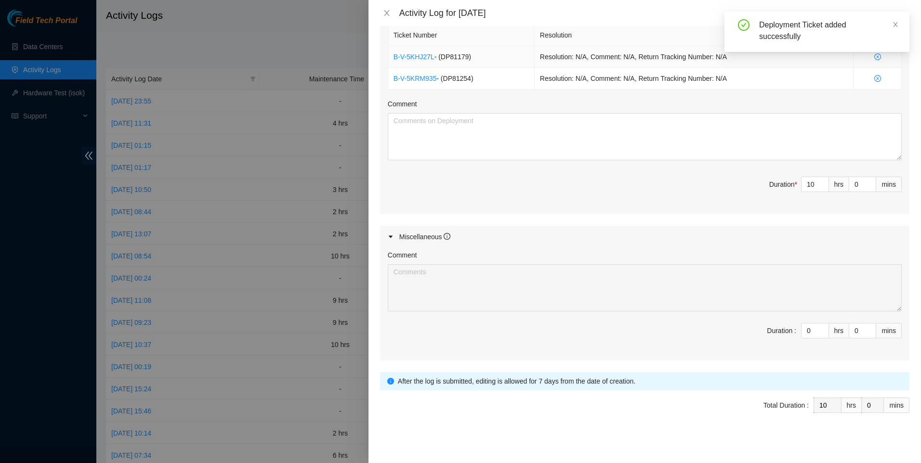
scroll to position [360, 0]
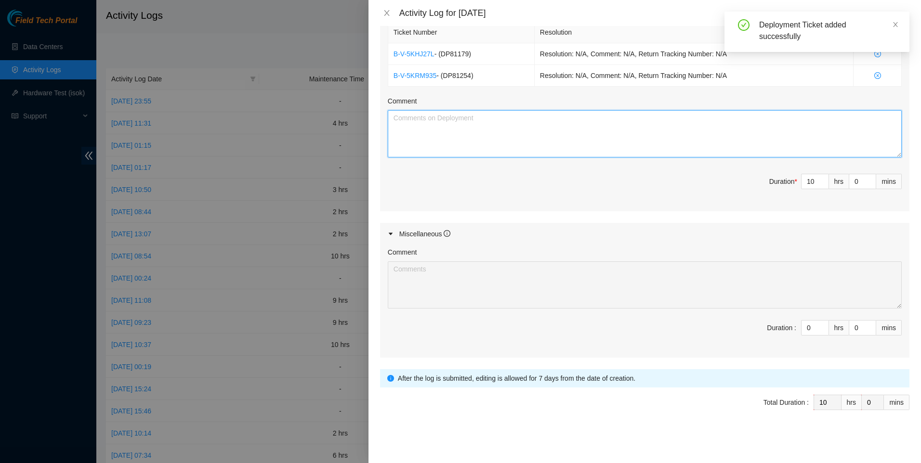
click at [464, 135] on textarea "Comment" at bounding box center [645, 133] width 514 height 47
paste textarea "received packaging equipment, packaged assets CT-4200320-00287 CT-4200320-00289…"
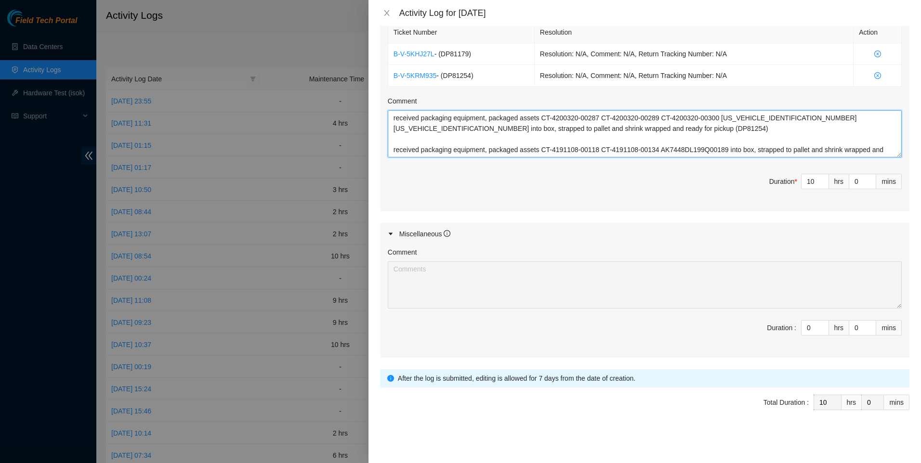
scroll to position [8, 0]
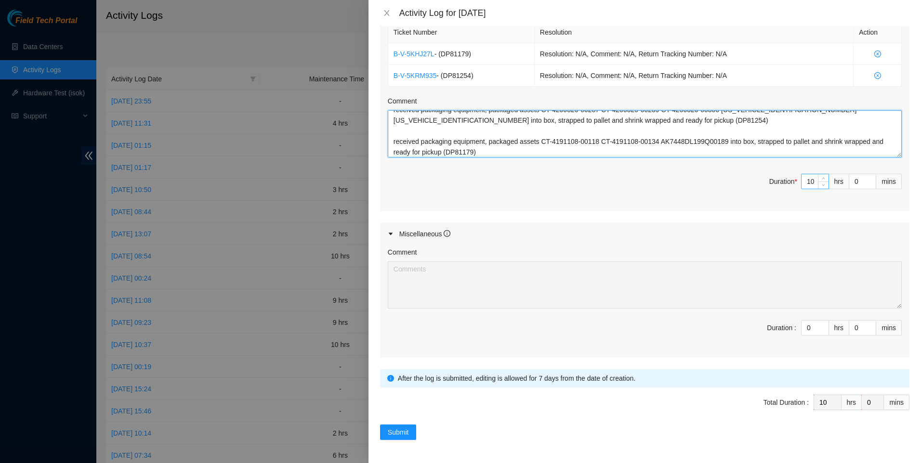
type textarea "received packaging equipment, packaged assets CT-4200320-00287 CT-4200320-00289…"
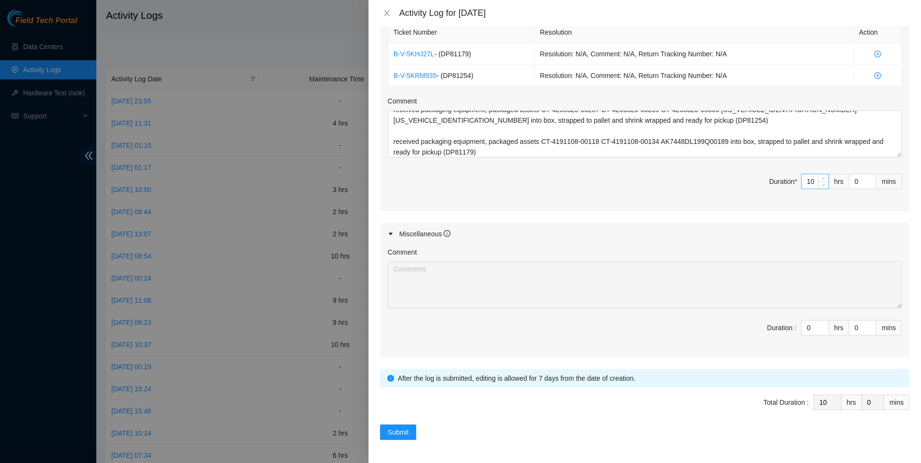
type input "9"
click at [809, 179] on div "9" at bounding box center [815, 181] width 28 height 15
click at [808, 179] on input "9" at bounding box center [814, 181] width 27 height 14
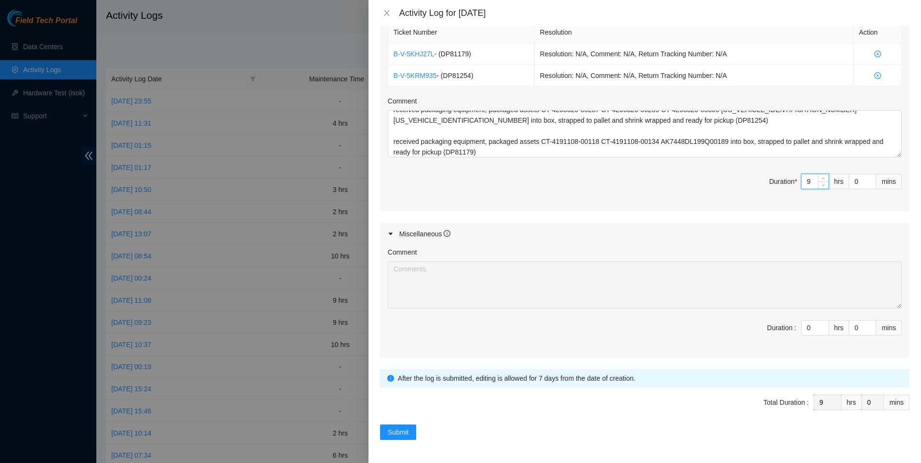
type input "0"
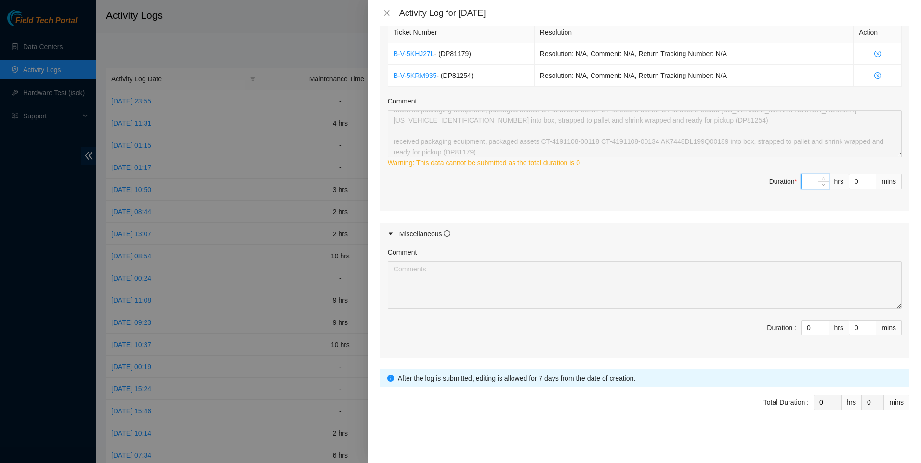
type input "5"
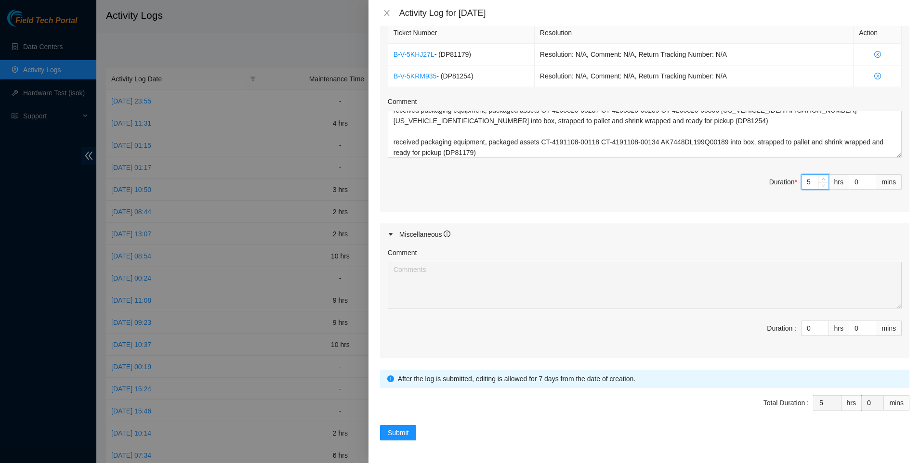
scroll to position [360, 0]
type input "5"
click at [536, 201] on div "Ticket Number Resolution Action B-V-5KHJ27L - ( DP81179 ) Resolution: N/A, Comm…" at bounding box center [644, 115] width 529 height 192
click at [807, 330] on input "0" at bounding box center [814, 328] width 27 height 14
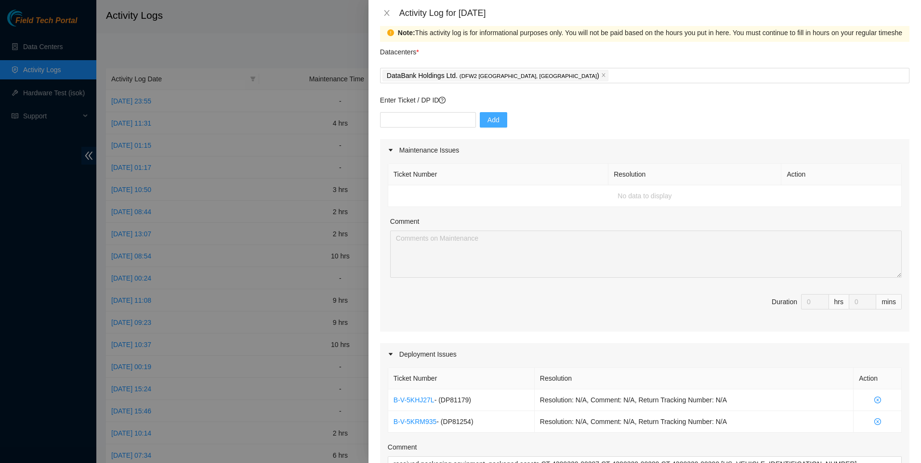
scroll to position [0, 0]
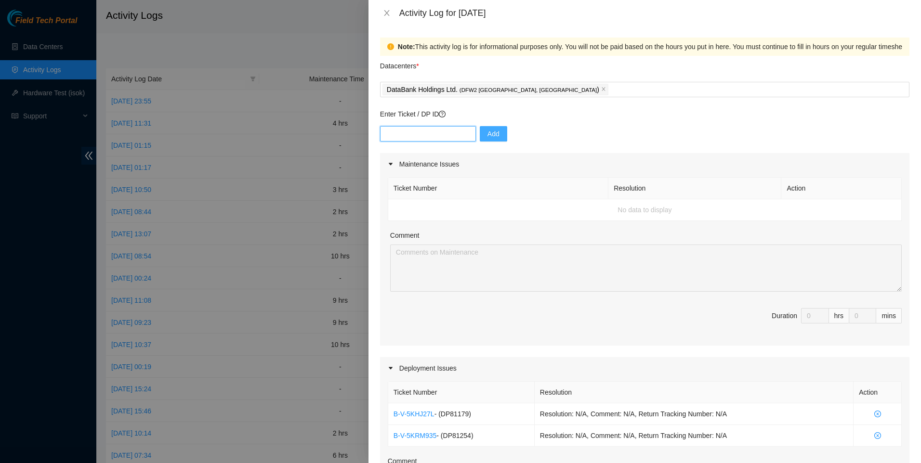
click at [425, 139] on input "text" at bounding box center [428, 133] width 96 height 15
paste input "DP80205"
type input "DP80205"
click at [484, 128] on button "Add" at bounding box center [493, 133] width 27 height 15
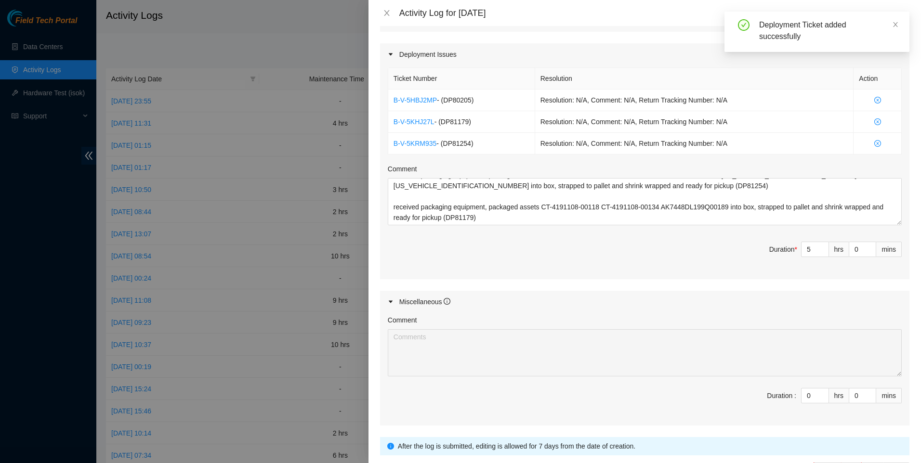
scroll to position [382, 0]
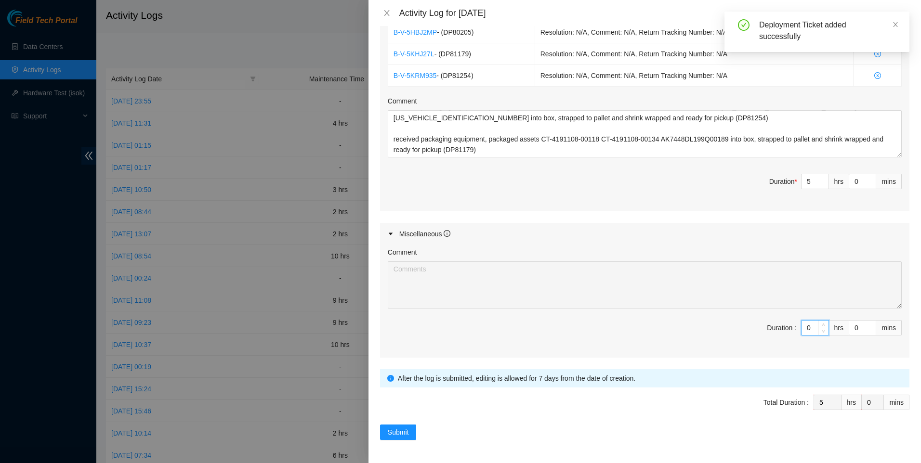
click at [808, 330] on input "0" at bounding box center [814, 328] width 27 height 14
click at [808, 329] on input "0" at bounding box center [814, 328] width 27 height 14
type input "5"
type input "10"
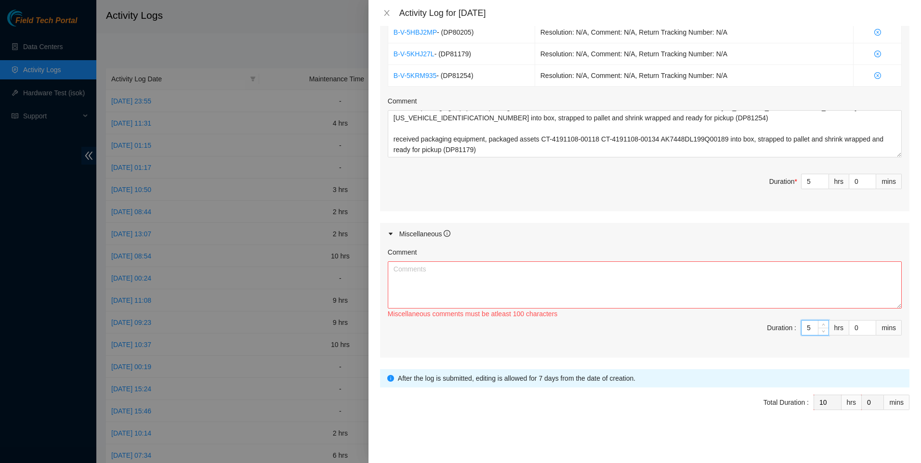
type input "5"
click at [683, 295] on textarea "Comment" at bounding box center [645, 284] width 514 height 47
paste textarea "DP80205"
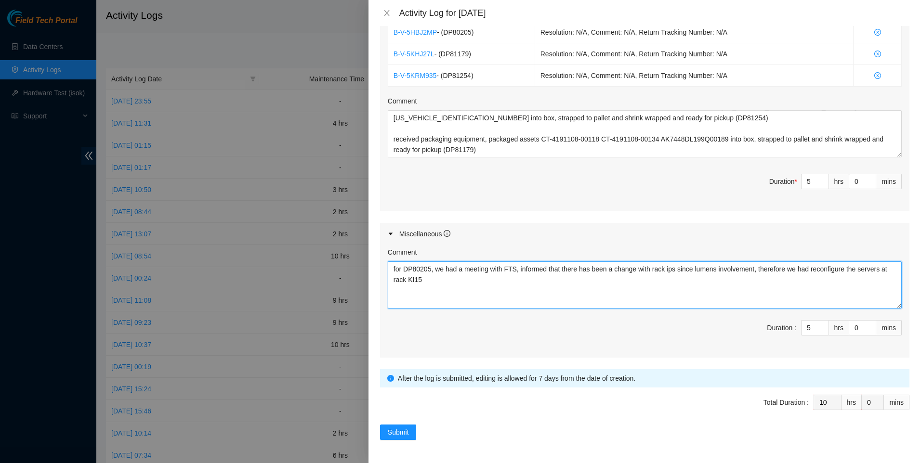
drag, startPoint x: 457, startPoint y: 280, endPoint x: 410, endPoint y: 285, distance: 47.4
click at [410, 285] on textarea "for DP80205, we had a meeting with FTS, informed that there has been a change w…" at bounding box center [645, 284] width 514 height 47
type textarea "for DP80205, we had a meeting with FTS, informed that there has been a change w…"
click at [409, 437] on button "Submit" at bounding box center [398, 432] width 37 height 15
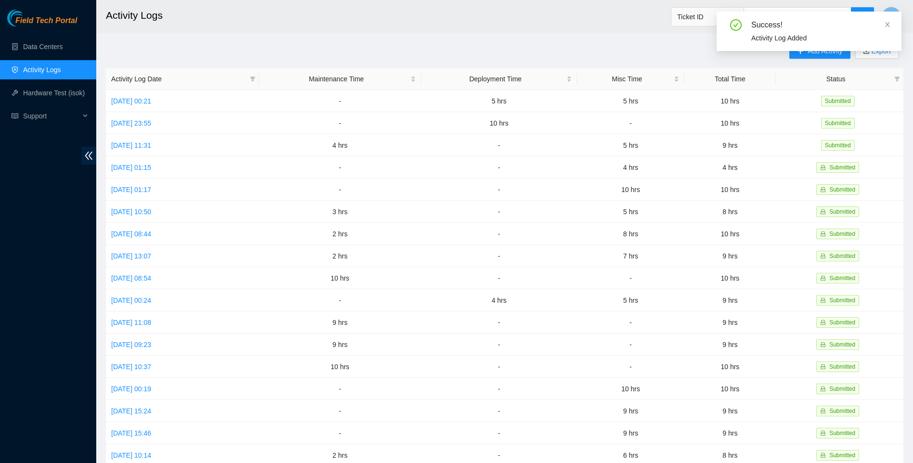
click at [811, 54] on div "Success! Activity Log Added" at bounding box center [809, 35] width 185 height 47
click at [891, 23] on div "Success! Activity Log Added" at bounding box center [809, 31] width 185 height 39
click at [886, 24] on icon "close" at bounding box center [887, 24] width 7 height 7
click at [823, 53] on span "Add Activity" at bounding box center [825, 51] width 35 height 11
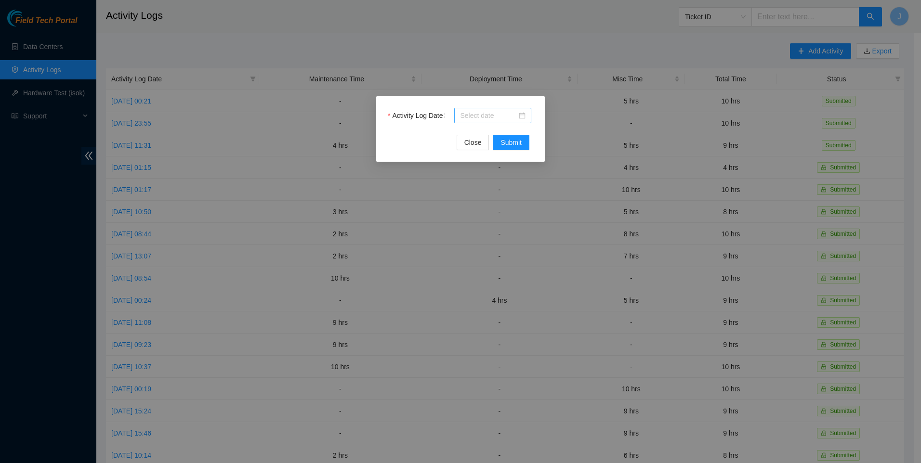
click at [476, 113] on input "Activity Log Date" at bounding box center [488, 115] width 57 height 11
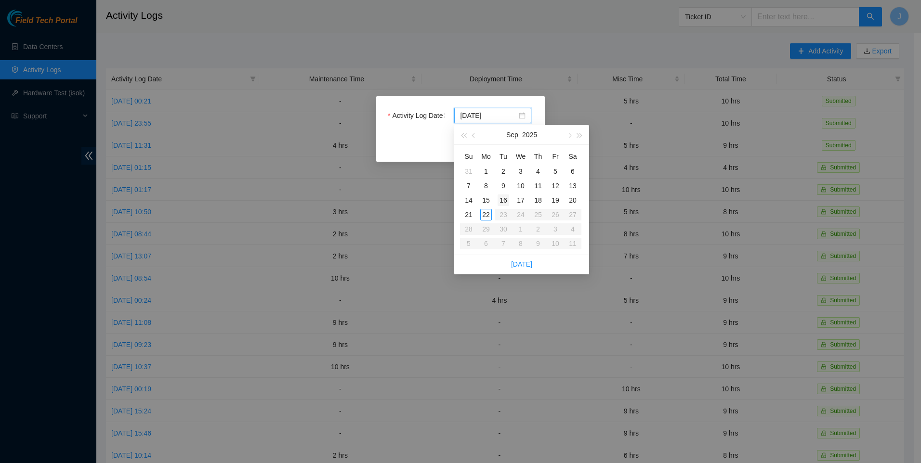
type input "[DATE]"
click at [535, 199] on div "18" at bounding box center [538, 201] width 12 height 12
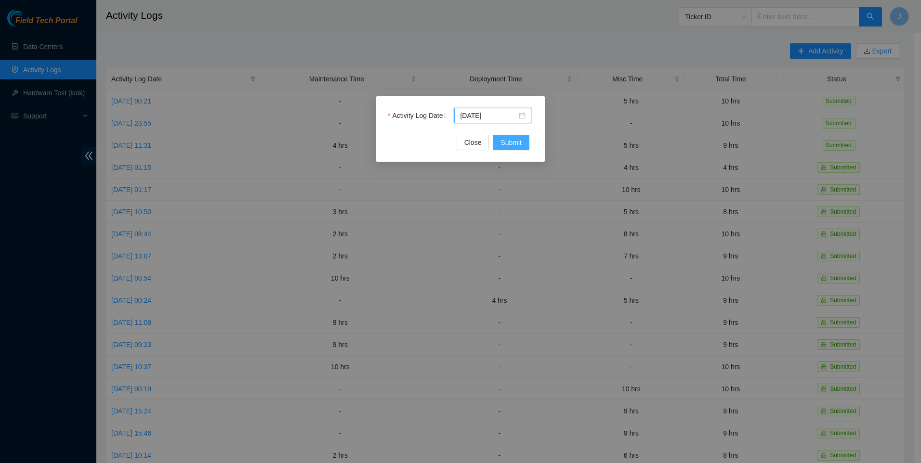
click at [503, 145] on span "Submit" at bounding box center [510, 142] width 21 height 11
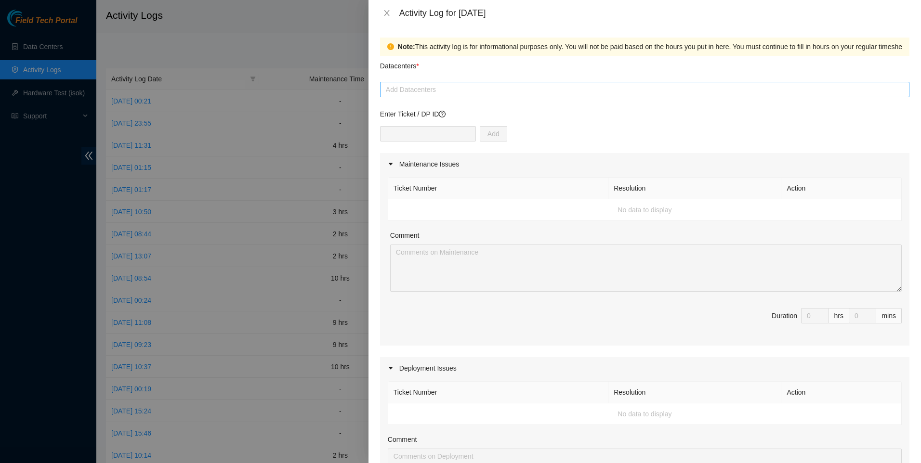
click at [425, 85] on div at bounding box center [644, 90] width 524 height 12
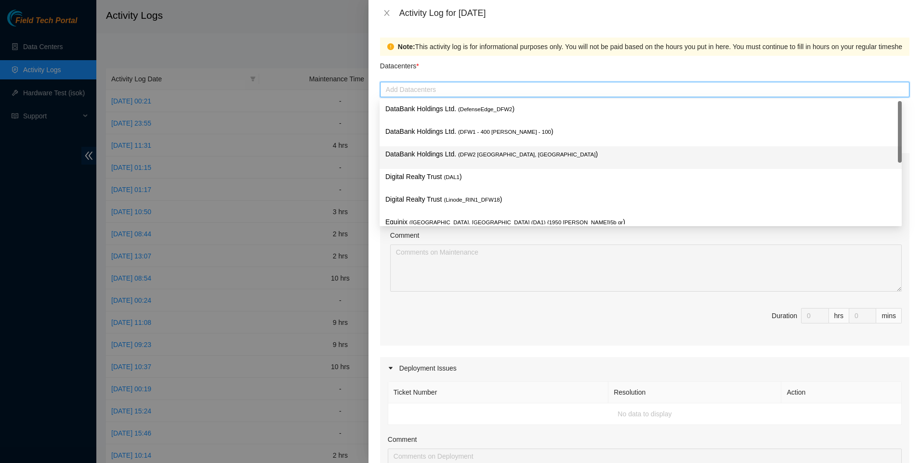
click at [449, 157] on p "DataBank Holdings Ltd. ( DFW2 [GEOGRAPHIC_DATA], [GEOGRAPHIC_DATA] )" at bounding box center [640, 154] width 510 height 11
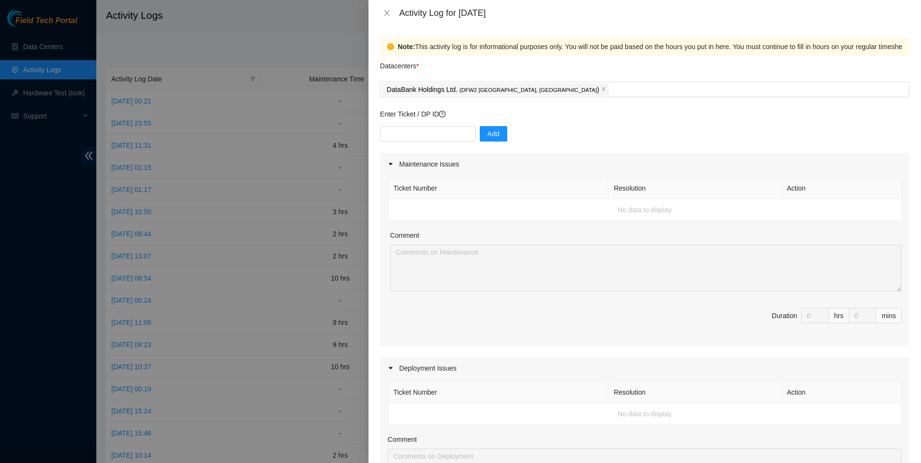
click at [418, 123] on div "Enter Ticket / DP ID Add" at bounding box center [644, 131] width 529 height 44
click at [443, 130] on input "text" at bounding box center [428, 133] width 96 height 15
paste input "dp79334"
type input "dp79334"
click at [487, 137] on span "Add" at bounding box center [493, 134] width 12 height 11
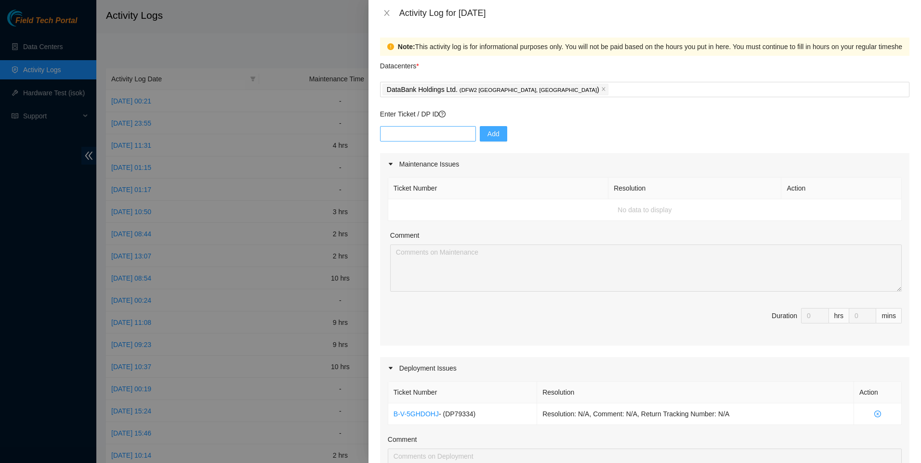
drag, startPoint x: 433, startPoint y: 146, endPoint x: 434, endPoint y: 133, distance: 13.5
click at [433, 144] on div "Add" at bounding box center [644, 139] width 529 height 27
drag, startPoint x: 434, startPoint y: 132, endPoint x: 495, endPoint y: 131, distance: 61.6
click at [435, 132] on input "text" at bounding box center [428, 133] width 96 height 15
paste input "DP80205"
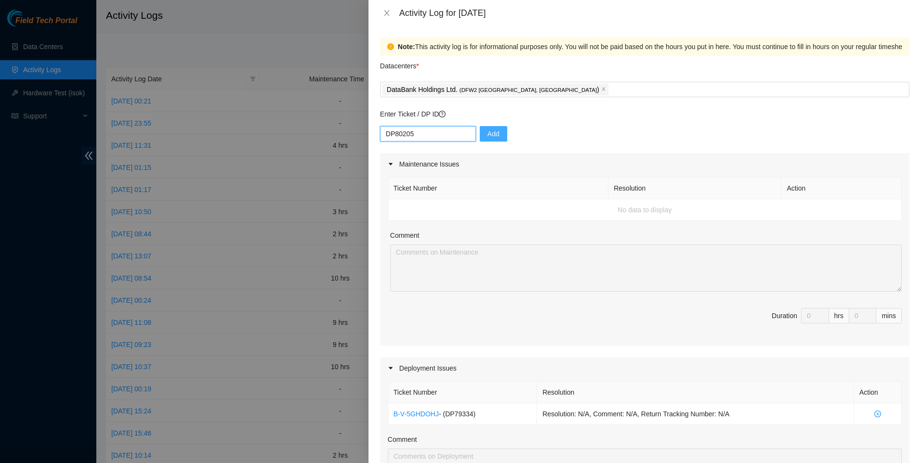
type input "DP80205"
click at [489, 130] on span "Add" at bounding box center [493, 134] width 12 height 11
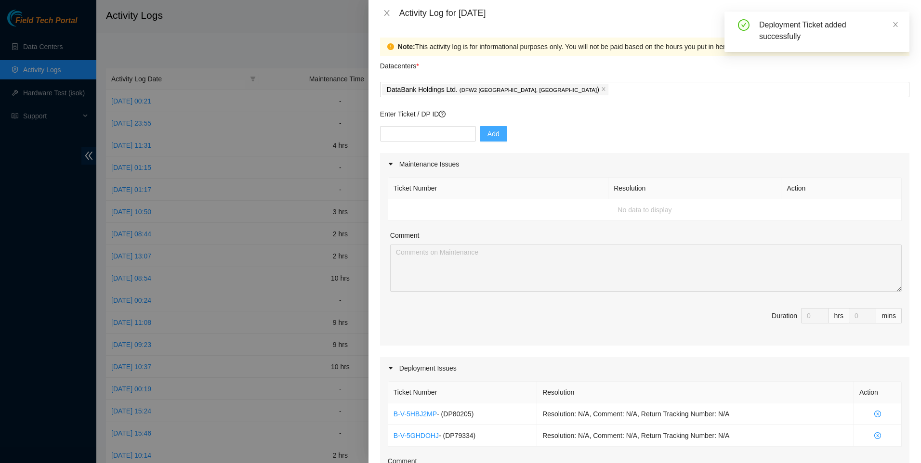
click at [418, 145] on div "Add" at bounding box center [644, 139] width 529 height 27
click at [416, 133] on input "text" at bounding box center [428, 133] width 96 height 15
paste input "DP80203"
type input "DP80203"
click at [491, 130] on span "Add" at bounding box center [493, 134] width 12 height 11
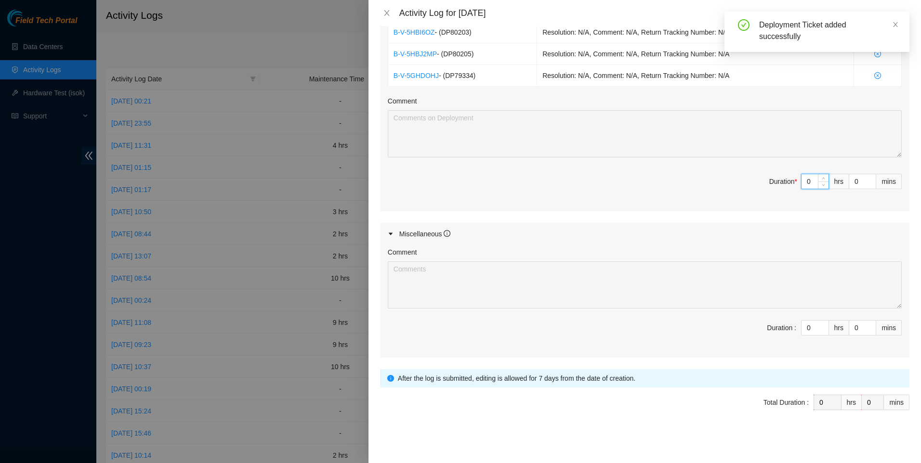
click at [803, 183] on input "0" at bounding box center [814, 181] width 27 height 14
type input "1"
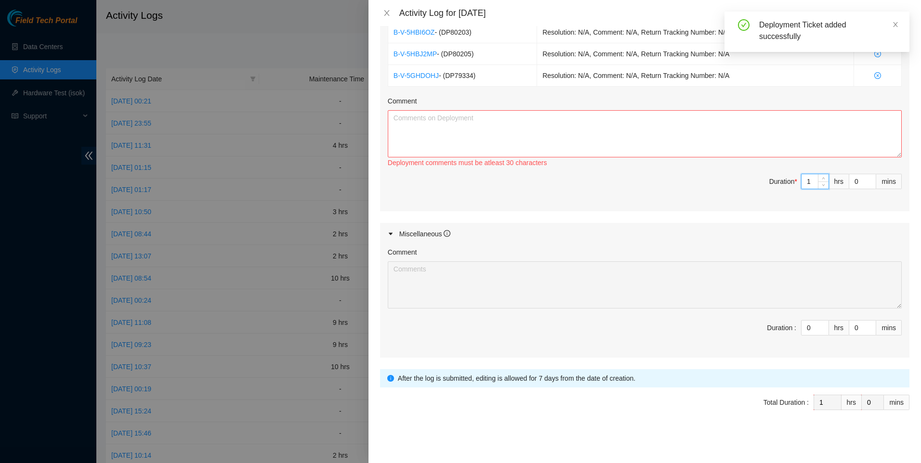
type input "10"
click at [563, 128] on textarea "Comment" at bounding box center [645, 133] width 514 height 47
click at [446, 131] on textarea "Comment" at bounding box center [645, 133] width 514 height 47
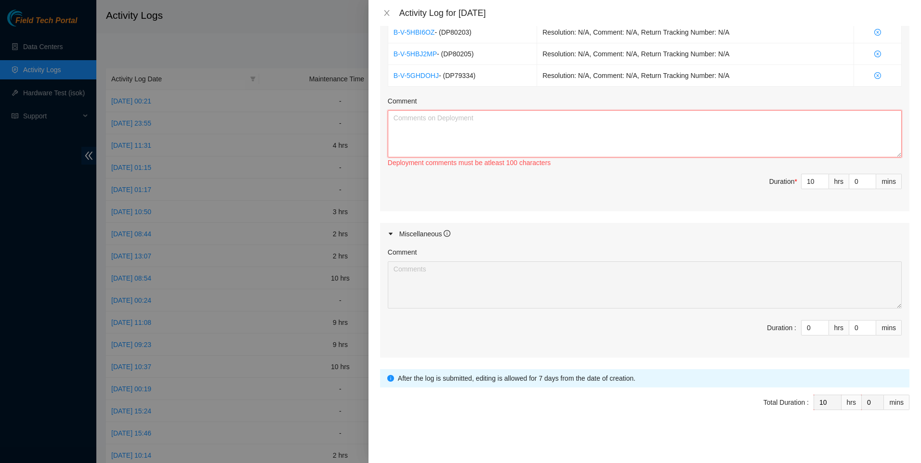
paste textarea "pulled pallets to staging and received shipping assets. unboxed, organized, and…"
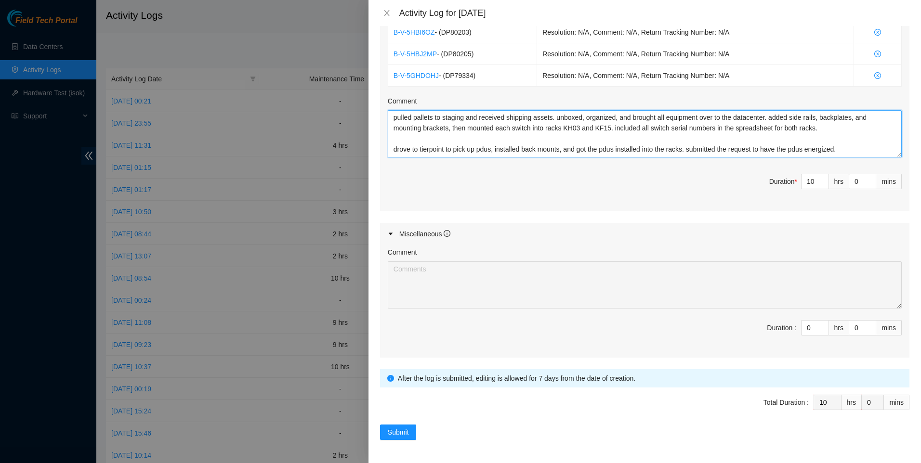
scroll to position [0, 0]
click at [853, 131] on textarea "pulled pallets to staging and received shipping assets. unboxed, organized, and…" at bounding box center [645, 133] width 514 height 47
click at [857, 150] on textarea "pulled pallets to staging and received shipping assets. unboxed, organized, and…" at bounding box center [645, 133] width 514 height 47
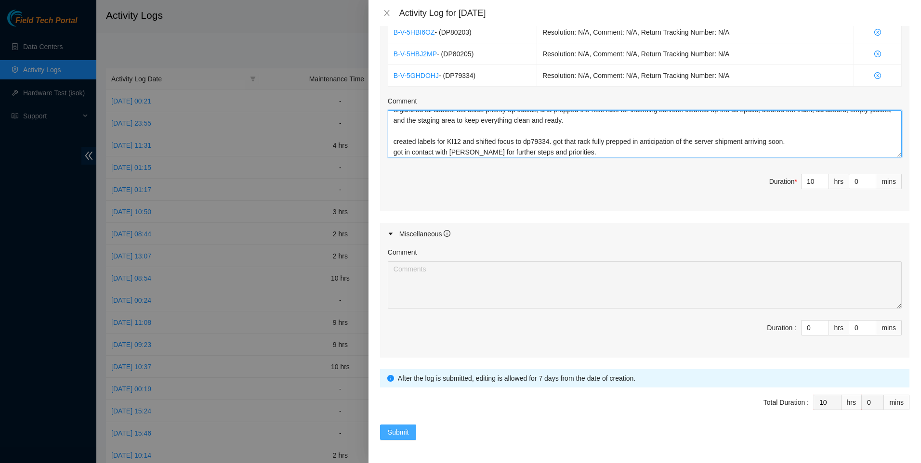
type textarea "pulled pallets to staging and received shipping assets. unboxed, organized, and…"
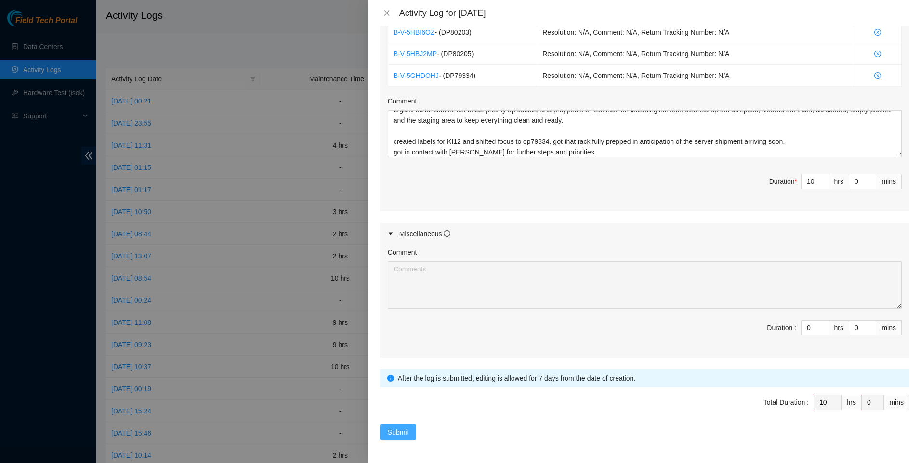
click at [406, 431] on span "Submit" at bounding box center [398, 432] width 21 height 11
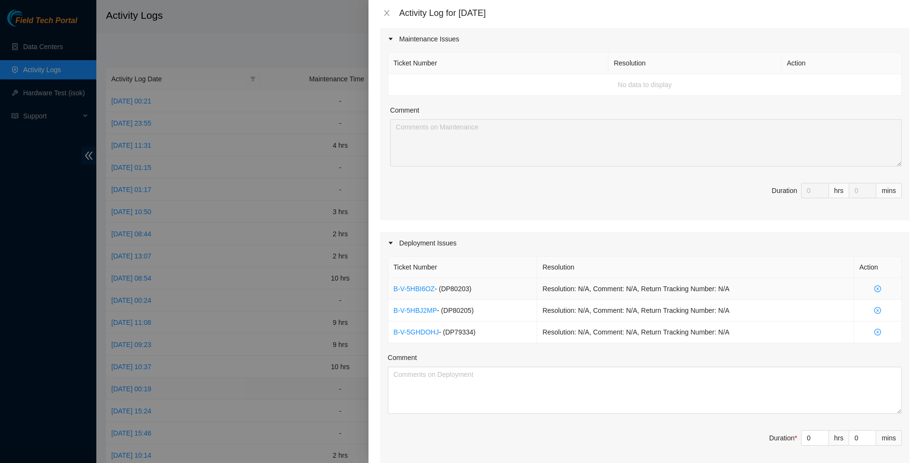
scroll to position [0, 0]
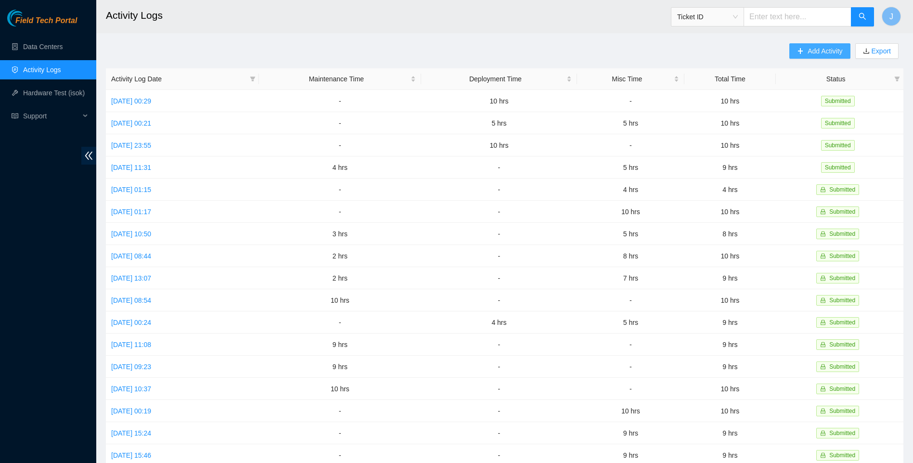
click at [808, 51] on span "Add Activity" at bounding box center [825, 51] width 35 height 11
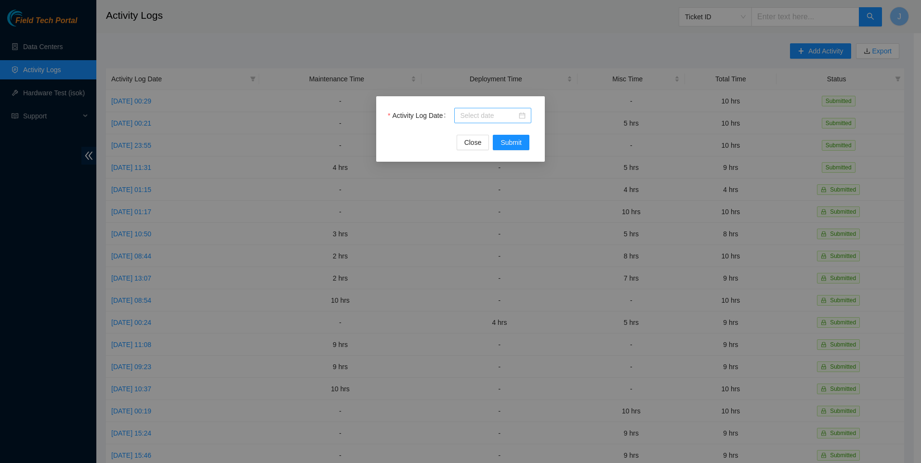
click at [470, 114] on input "Activity Log Date" at bounding box center [488, 115] width 57 height 11
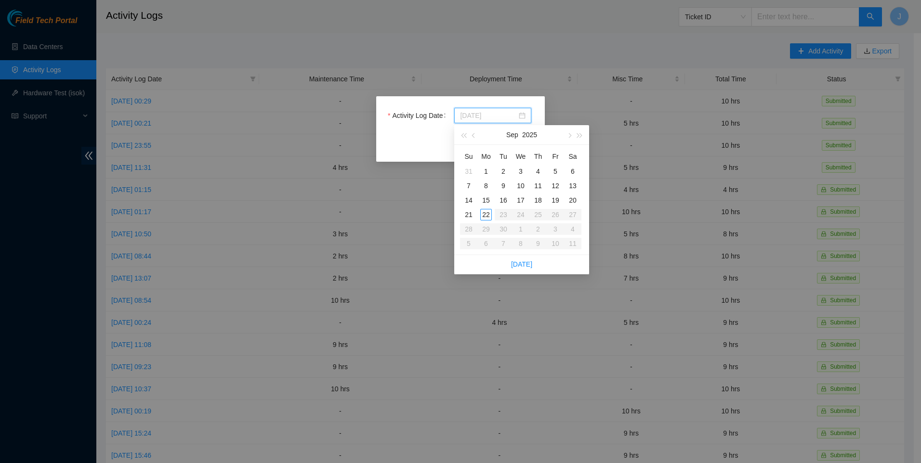
type input "[DATE]"
click at [554, 200] on div "19" at bounding box center [555, 201] width 12 height 12
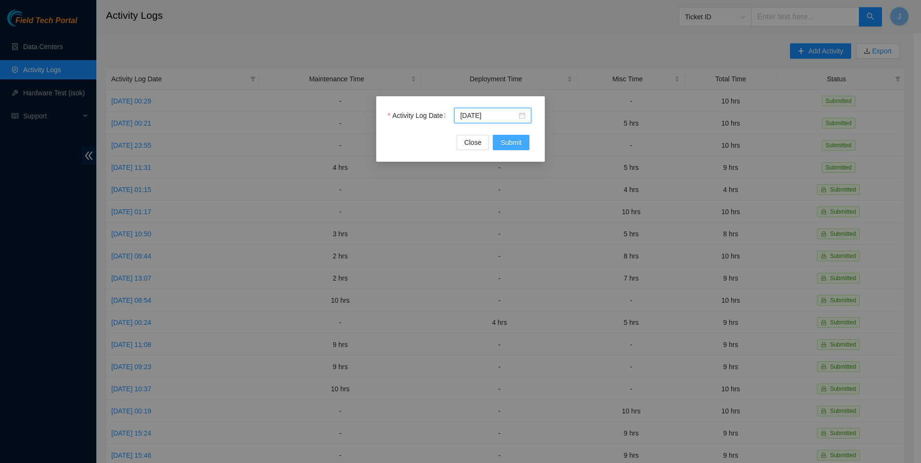
click at [507, 142] on span "Submit" at bounding box center [510, 142] width 21 height 11
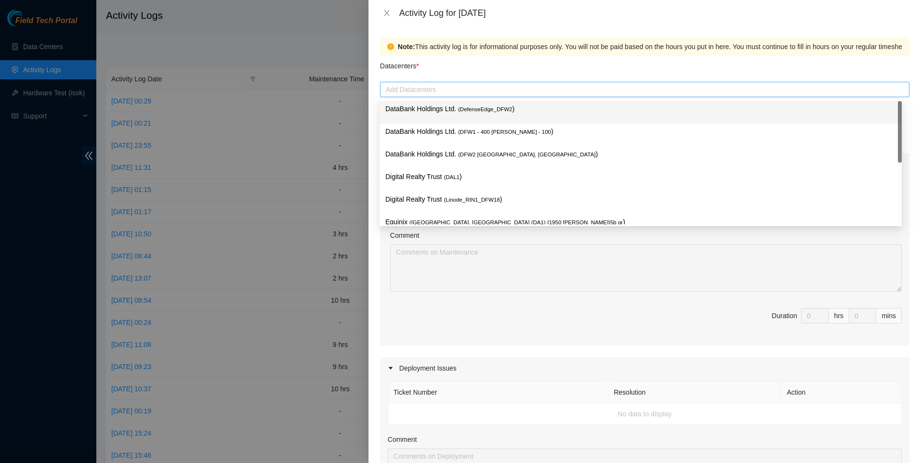
click at [425, 92] on div at bounding box center [644, 90] width 524 height 12
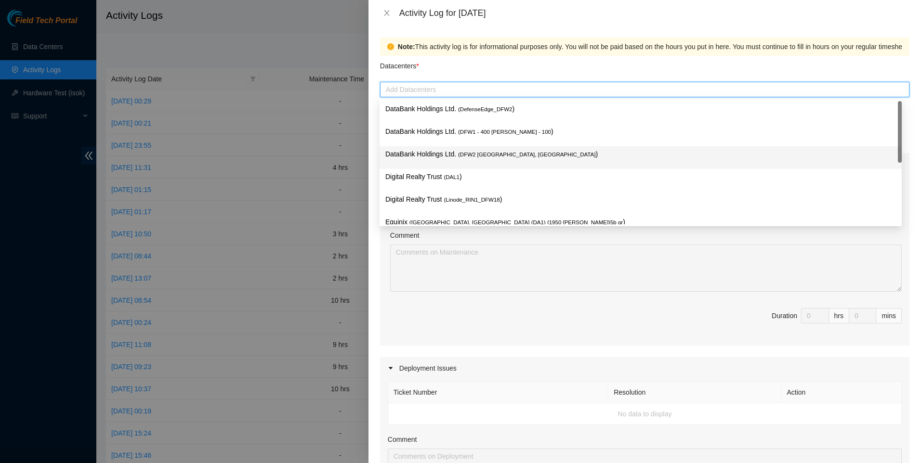
click at [441, 156] on p "DataBank Holdings Ltd. ( DFW2 [GEOGRAPHIC_DATA], [GEOGRAPHIC_DATA] )" at bounding box center [640, 154] width 510 height 11
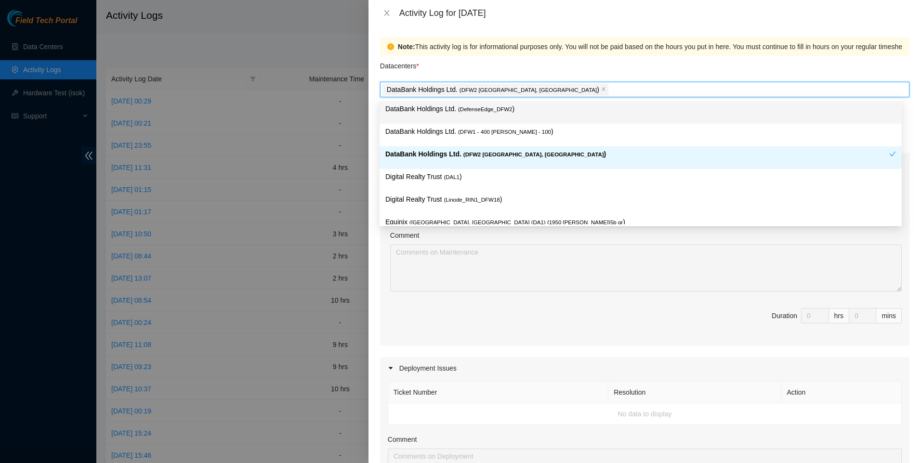
click at [541, 57] on div "Datacenters *" at bounding box center [644, 69] width 529 height 26
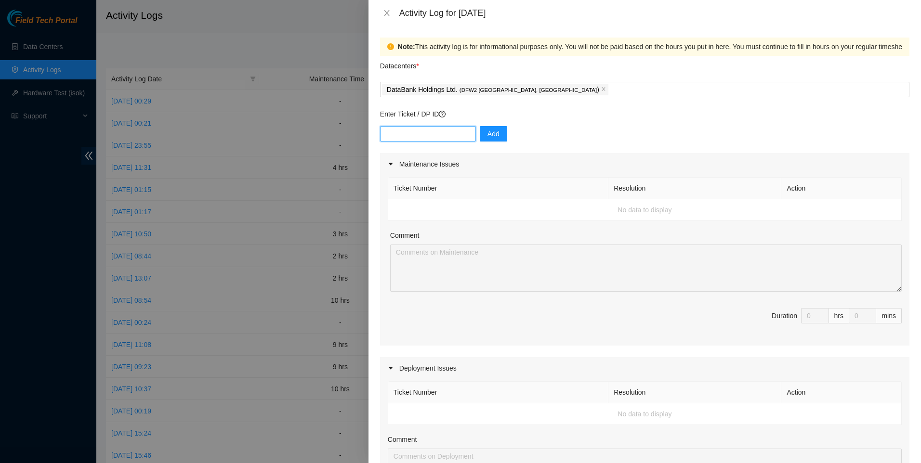
click at [429, 135] on input "text" at bounding box center [428, 133] width 96 height 15
click at [384, 13] on icon "close" at bounding box center [387, 13] width 8 height 8
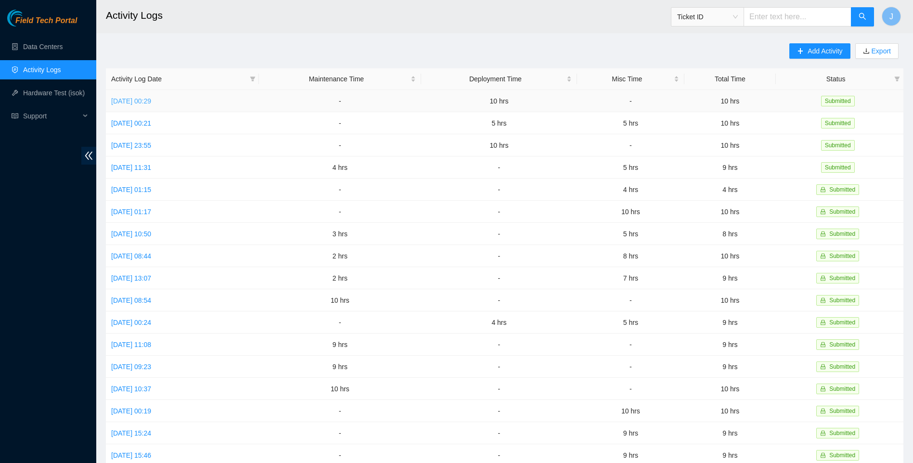
click at [151, 102] on link "[DATE] 00:29" at bounding box center [131, 101] width 40 height 8
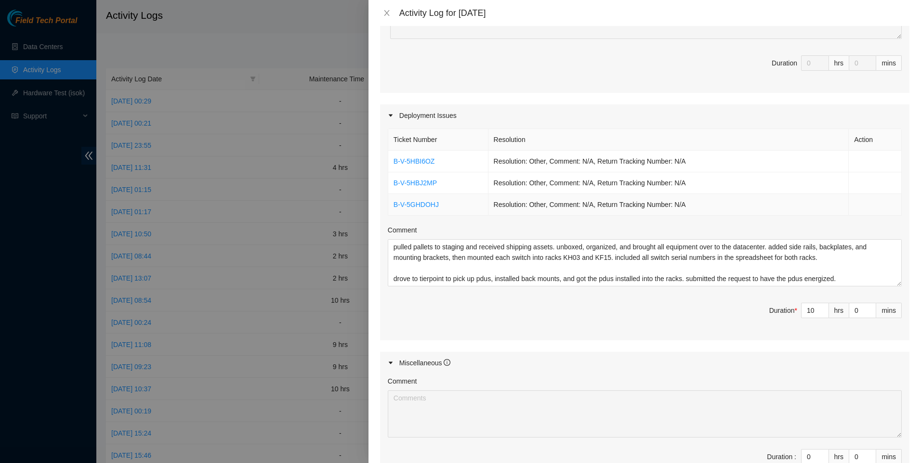
scroll to position [257, 0]
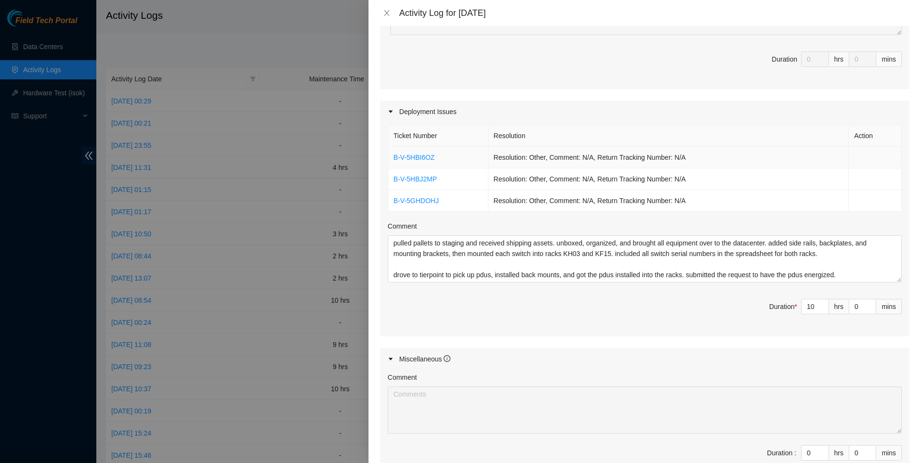
click at [454, 156] on td "B-V-5HBI6OZ" at bounding box center [438, 158] width 100 height 22
copy link "B-V-5HBI6OZ"
click at [385, 13] on icon "close" at bounding box center [387, 13] width 8 height 8
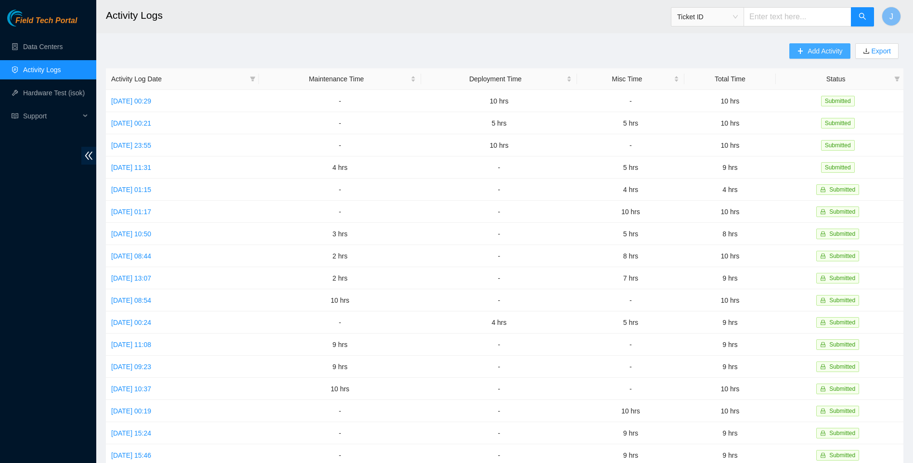
click at [822, 53] on span "Add Activity" at bounding box center [825, 51] width 35 height 11
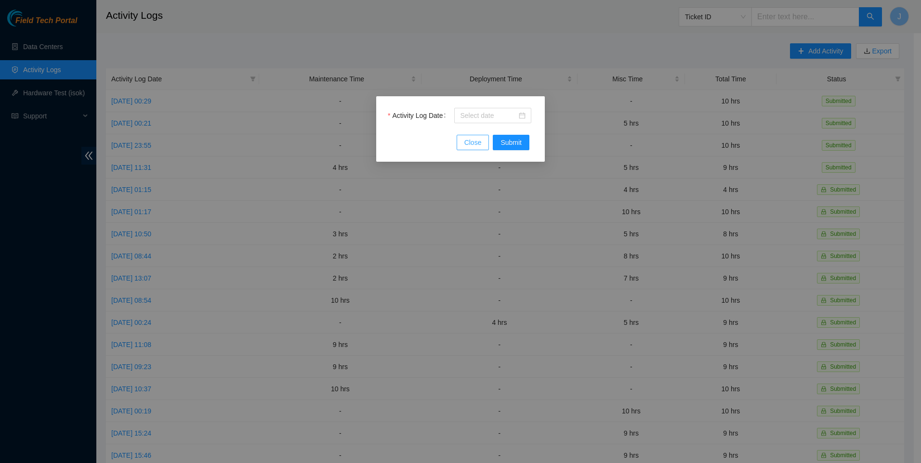
click at [479, 144] on span "Close" at bounding box center [472, 142] width 17 height 11
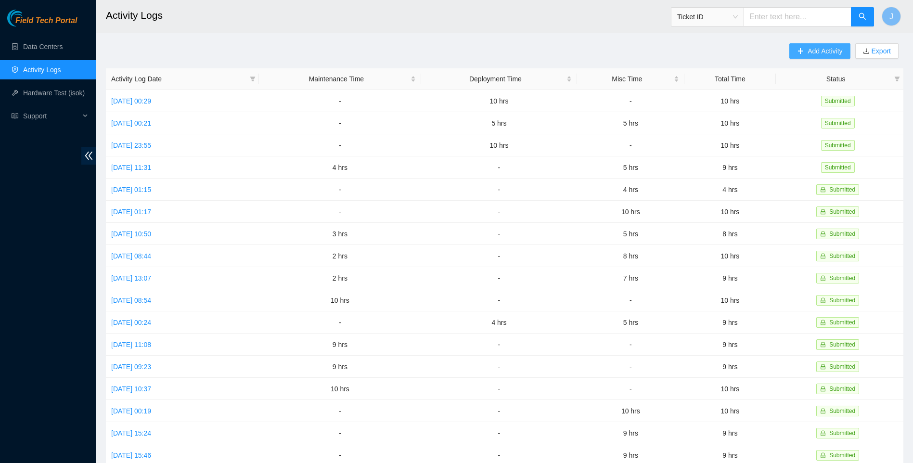
click at [808, 47] on span "Add Activity" at bounding box center [825, 51] width 35 height 11
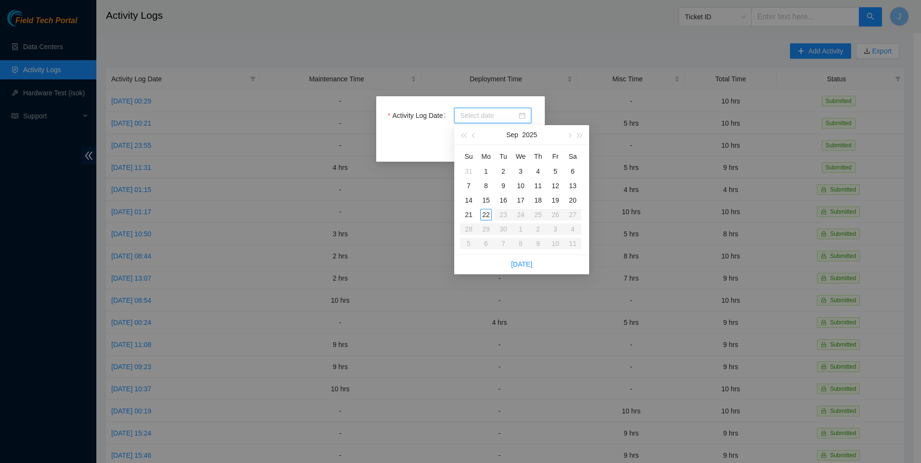
click at [484, 115] on input "Activity Log Date" at bounding box center [488, 115] width 57 height 11
type input "[DATE]"
click at [557, 199] on div "19" at bounding box center [555, 201] width 12 height 12
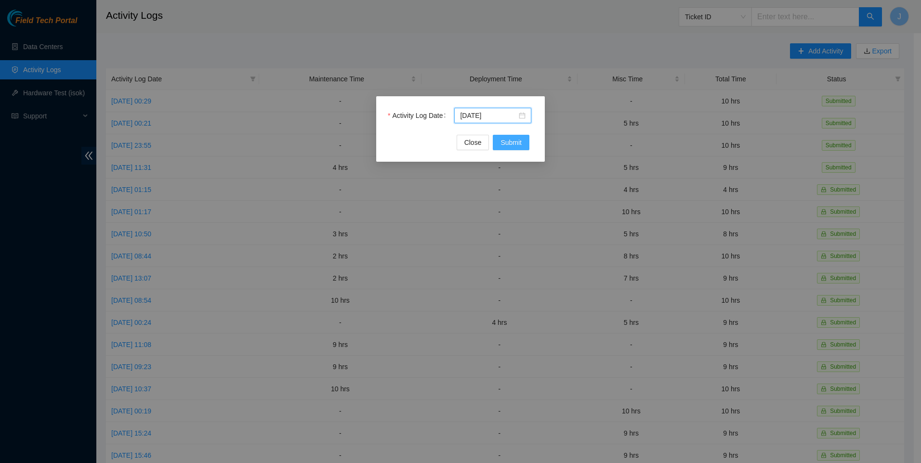
click at [508, 143] on span "Submit" at bounding box center [510, 142] width 21 height 11
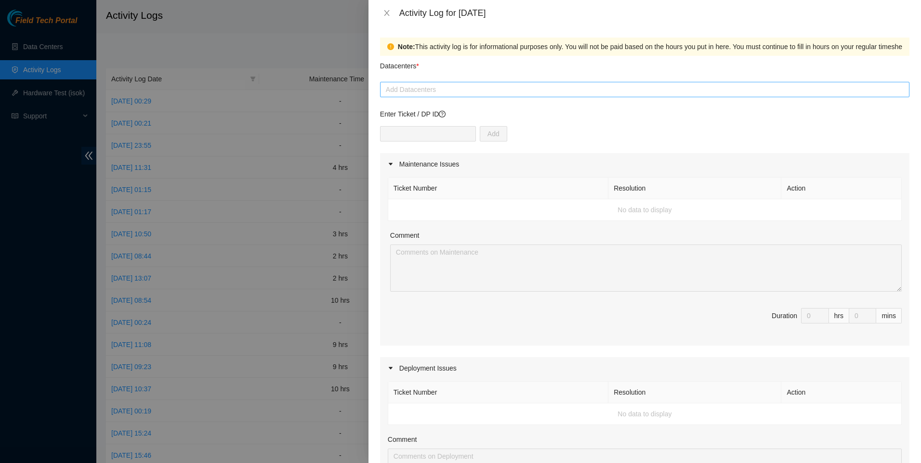
click at [423, 91] on div at bounding box center [644, 90] width 524 height 12
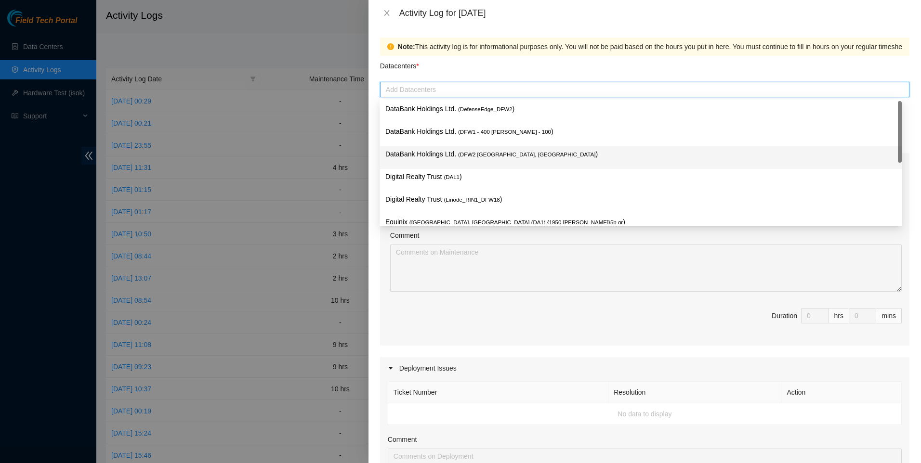
click at [438, 156] on p "DataBank Holdings Ltd. ( DFW2 [GEOGRAPHIC_DATA], [GEOGRAPHIC_DATA] )" at bounding box center [640, 154] width 510 height 11
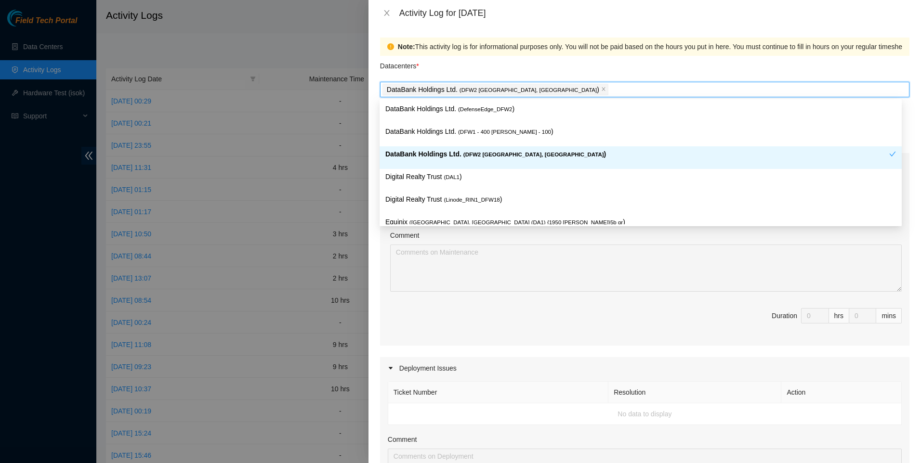
click at [418, 154] on p "DataBank Holdings Ltd. ( DFW2 [GEOGRAPHIC_DATA], [GEOGRAPHIC_DATA] )" at bounding box center [637, 154] width 504 height 11
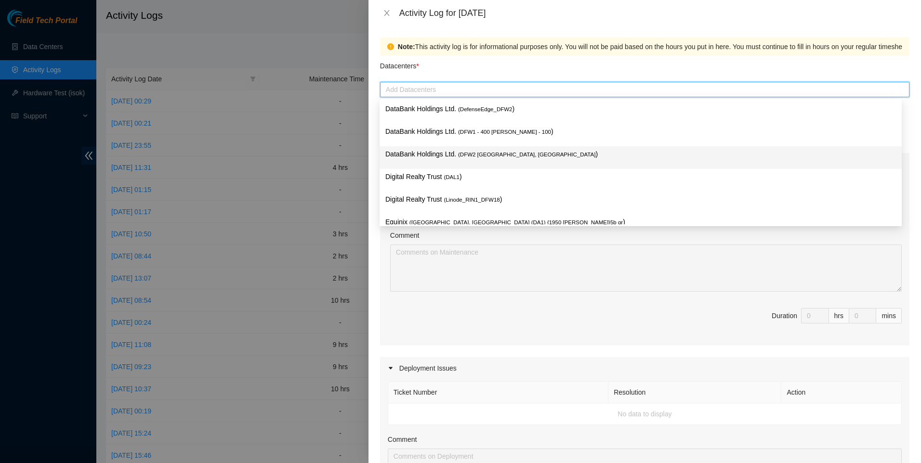
click at [396, 153] on p "DataBank Holdings Ltd. ( DFW2 [GEOGRAPHIC_DATA], [GEOGRAPHIC_DATA] )" at bounding box center [640, 154] width 510 height 11
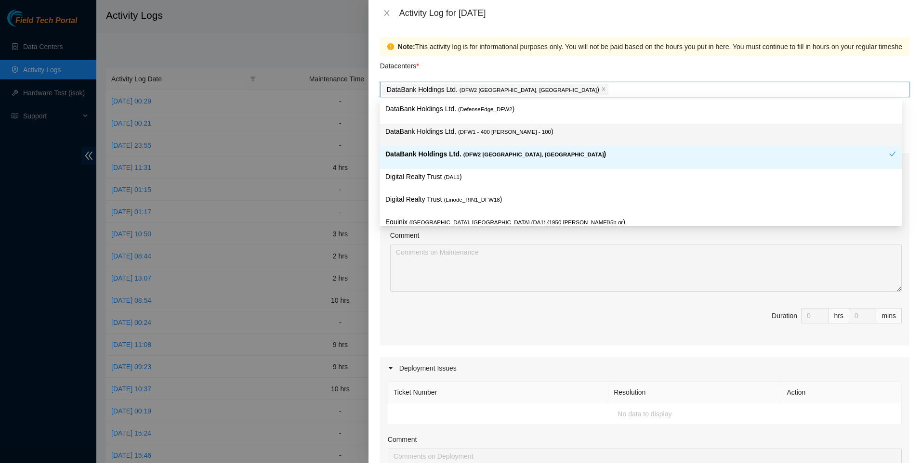
click at [456, 61] on div "Datacenters *" at bounding box center [644, 69] width 529 height 26
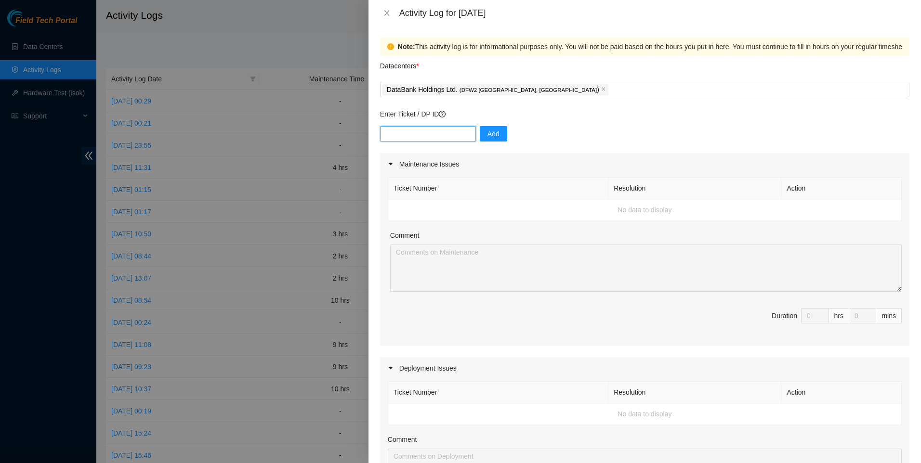
click at [440, 138] on input "text" at bounding box center [428, 133] width 96 height 15
paste input "B-V-5HBI6OZ"
type input "B-V-5HBI6OZ"
click at [481, 140] on button "Add" at bounding box center [493, 133] width 27 height 15
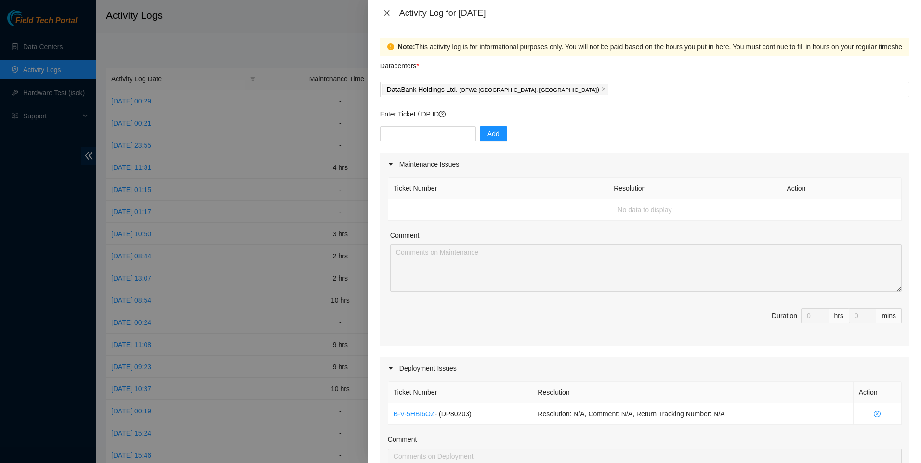
drag, startPoint x: 387, startPoint y: 11, endPoint x: 380, endPoint y: 17, distance: 8.9
click at [387, 11] on icon "close" at bounding box center [387, 13] width 8 height 8
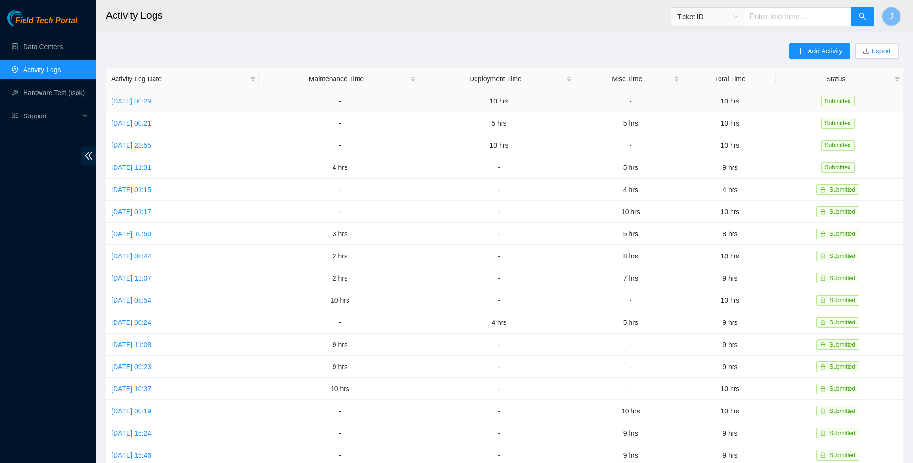
click at [151, 98] on link "[DATE] 00:29" at bounding box center [131, 101] width 40 height 8
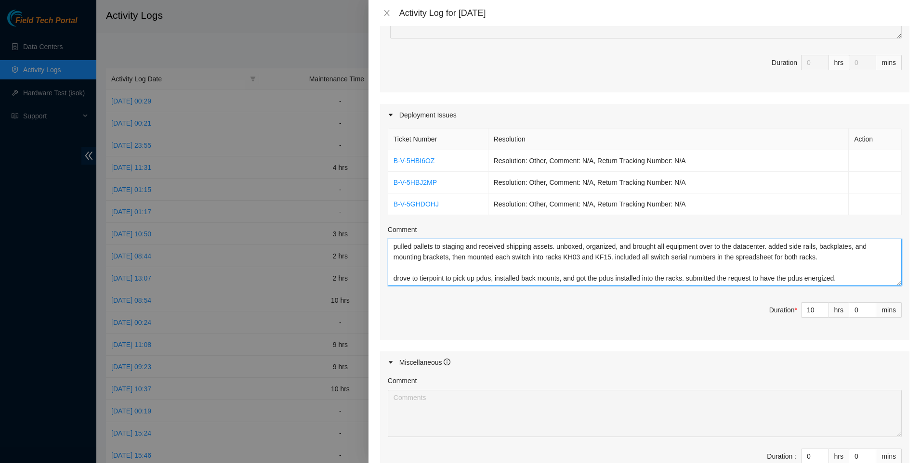
scroll to position [64, 0]
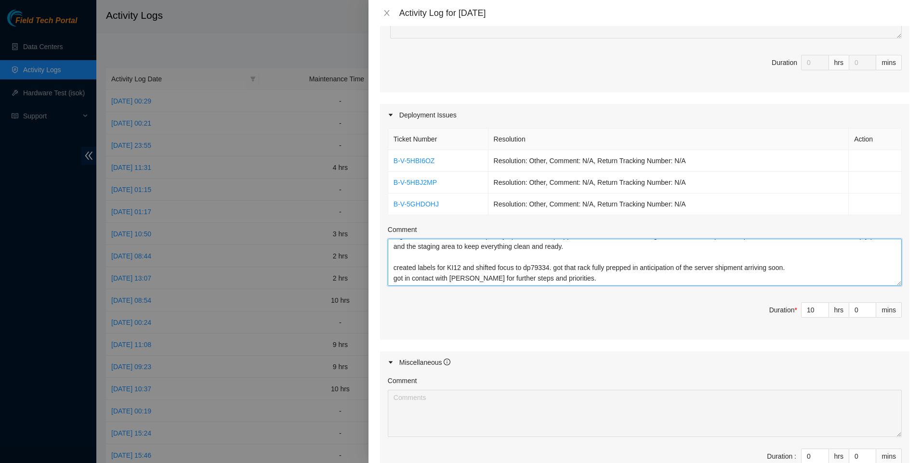
click at [803, 427] on div "Maintenance Issues Ticket Number Resolution Action No data to display Comment D…" at bounding box center [644, 193] width 529 height 586
paste textarea "PULLING PALLETS TO STAGING RECIEVED SHIPPING ASSETS UNBOX, ORGANIZED, BROUGHT T…"
click at [588, 283] on textarea "pulled pallets to staging and received shipping assets. unboxed, organized, and…" at bounding box center [645, 262] width 514 height 47
paste textarea "PULLING PALLETS TO STAGING RECIEVED SHIPPING ASSETS UNBOX, ORGANIZED, BROUGHT T…"
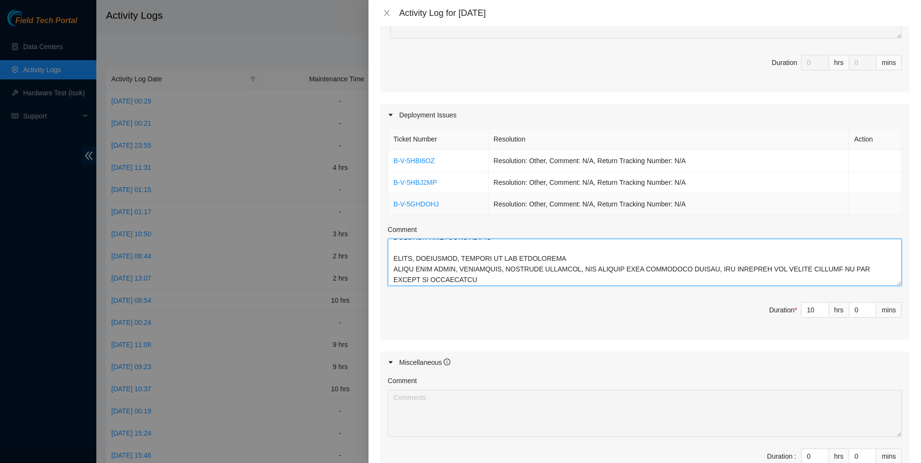
scroll to position [0, 0]
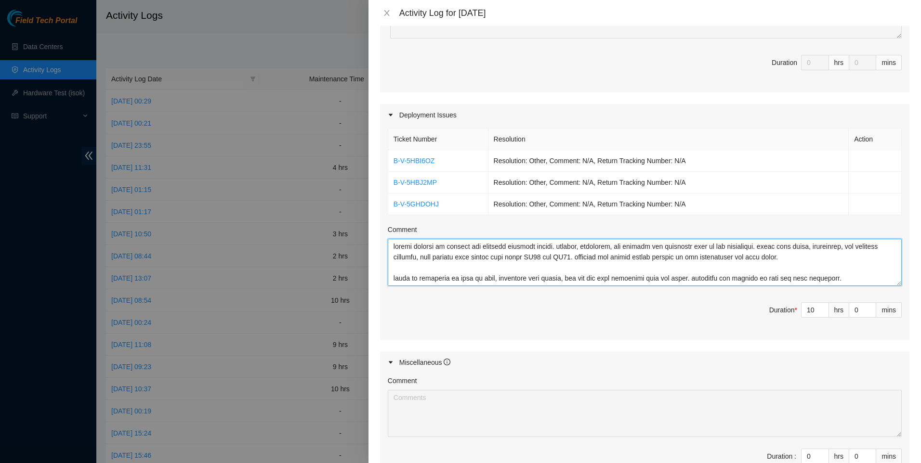
drag, startPoint x: 532, startPoint y: 253, endPoint x: 339, endPoint y: 205, distance: 199.6
click at [328, 199] on div "Activity Log for [DATE] Note: This activity log is for informational purposes o…" at bounding box center [460, 231] width 921 height 463
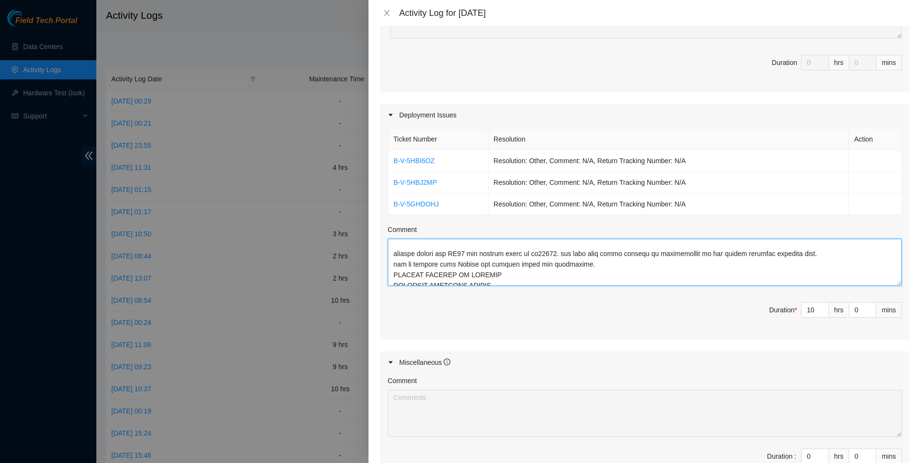
scroll to position [77, 0]
click at [577, 250] on textarea "Comment" at bounding box center [645, 262] width 514 height 47
click at [572, 264] on textarea "Comment" at bounding box center [645, 262] width 514 height 47
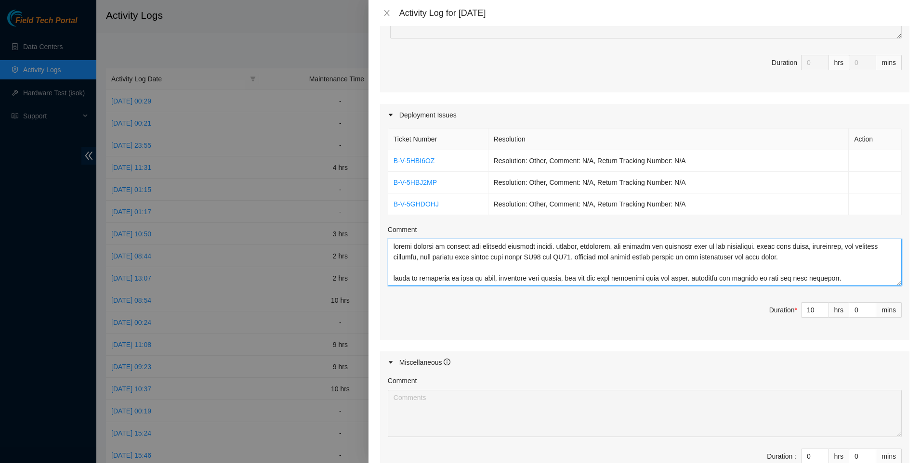
drag, startPoint x: 577, startPoint y: 266, endPoint x: 316, endPoint y: 203, distance: 268.5
click at [316, 203] on div "Activity Log for [DATE] Note: This activity log is for informational purposes o…" at bounding box center [460, 231] width 921 height 463
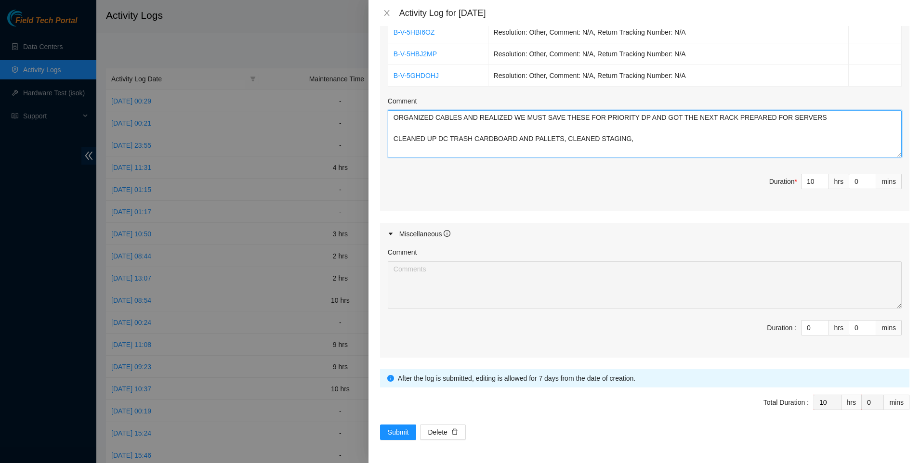
scroll to position [148, 0]
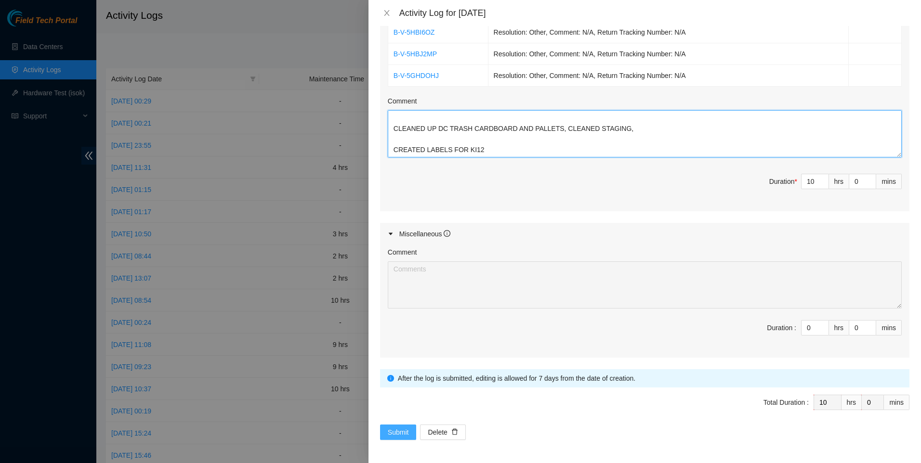
type textarea "PULLING PALLETS TO STAGING RECIEVED SHIPPING ASSETS UNBOX, ORGANIZED, BROUGHT T…"
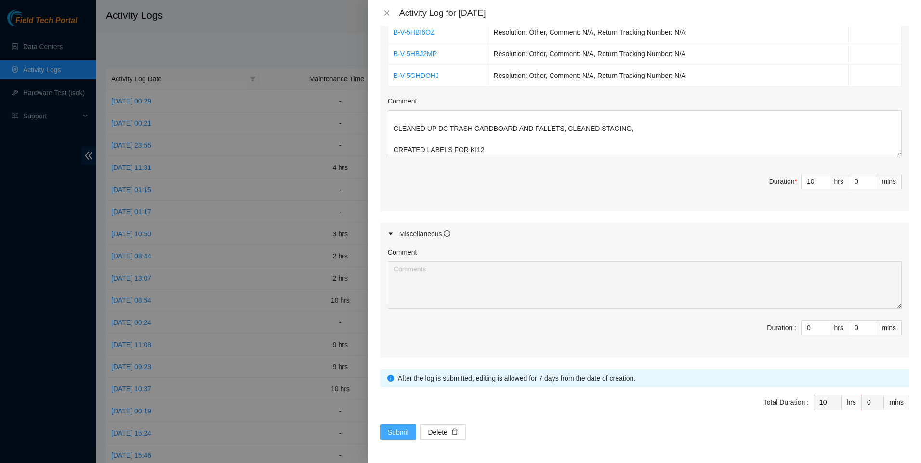
click at [394, 434] on span "Submit" at bounding box center [398, 432] width 21 height 11
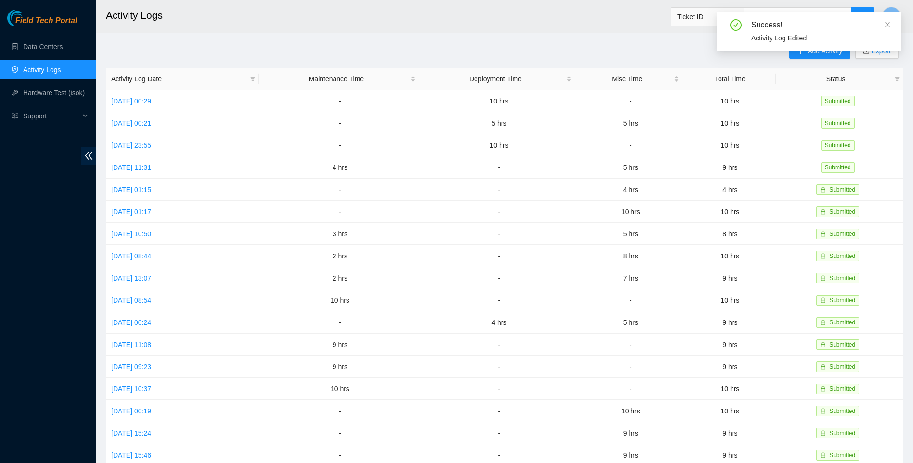
click at [888, 23] on icon "close" at bounding box center [887, 24] width 7 height 7
click at [795, 54] on button "Add Activity" at bounding box center [820, 50] width 61 height 15
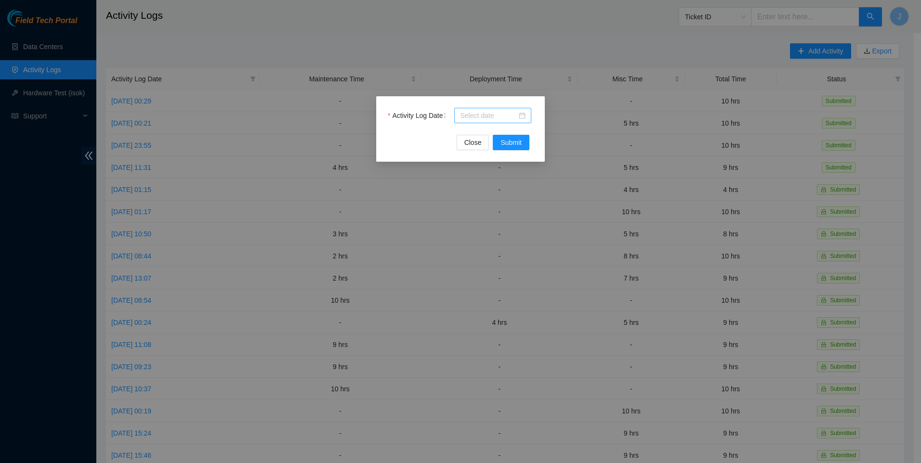
click at [490, 115] on input "Activity Log Date" at bounding box center [488, 115] width 57 height 11
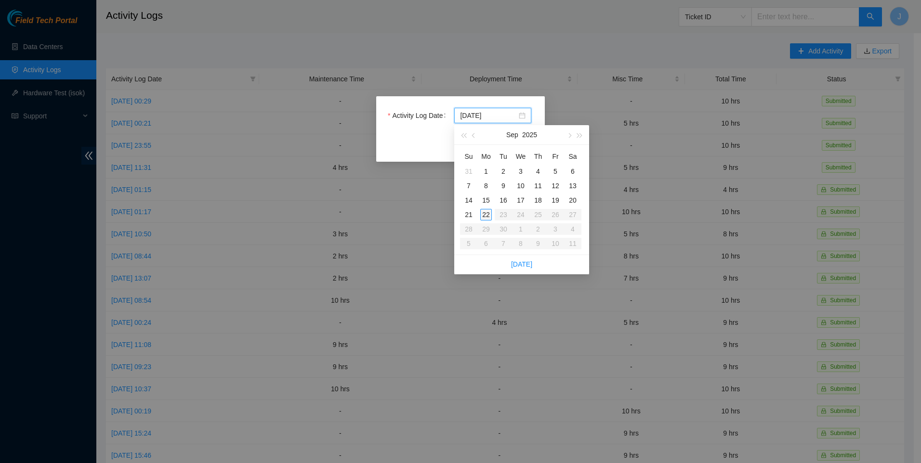
type input "[DATE]"
click at [558, 199] on div "19" at bounding box center [555, 201] width 12 height 12
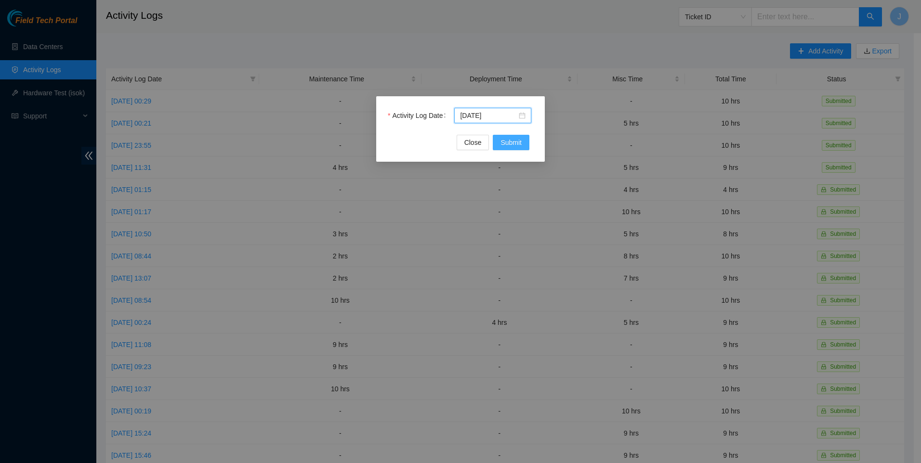
click at [507, 139] on span "Submit" at bounding box center [510, 142] width 21 height 11
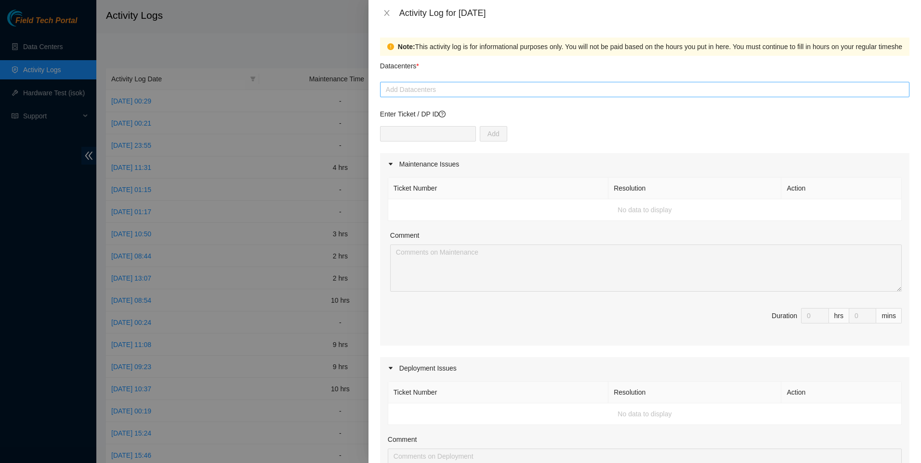
click at [418, 87] on div at bounding box center [644, 90] width 524 height 12
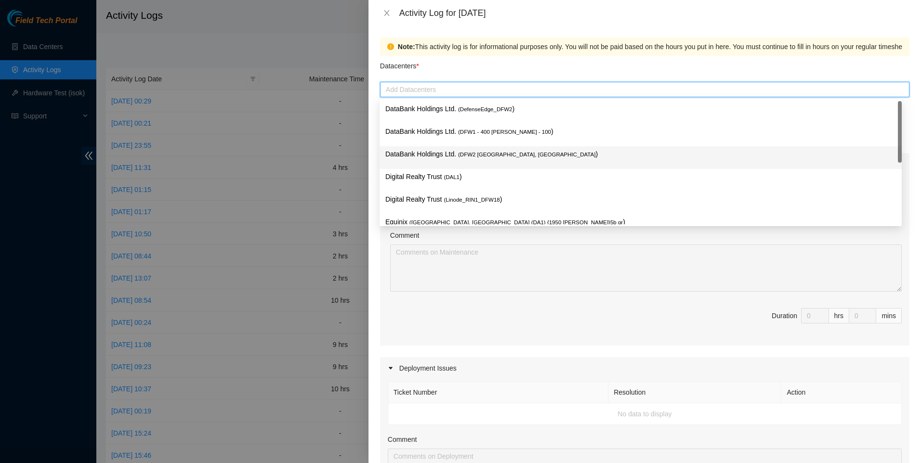
click at [425, 153] on p "DataBank Holdings Ltd. ( DFW2 [GEOGRAPHIC_DATA], [GEOGRAPHIC_DATA] )" at bounding box center [640, 154] width 510 height 11
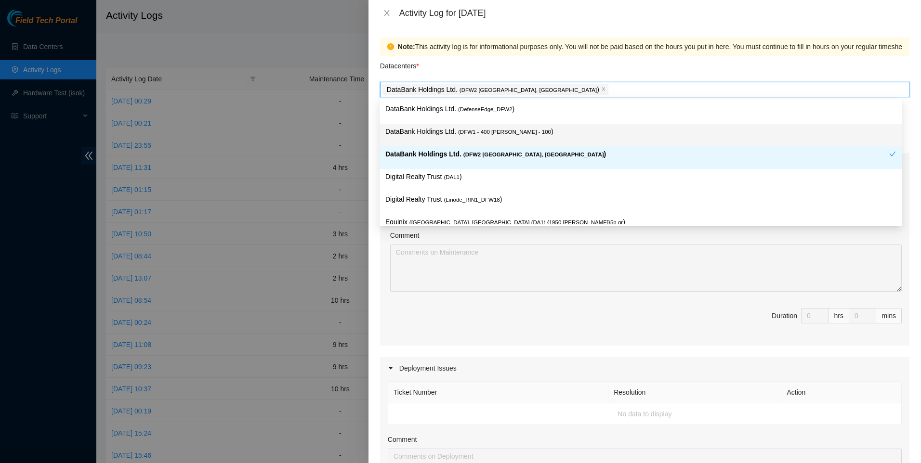
click at [373, 135] on div "Note: This activity log is for informational purposes only. You will not be pai…" at bounding box center [644, 244] width 552 height 437
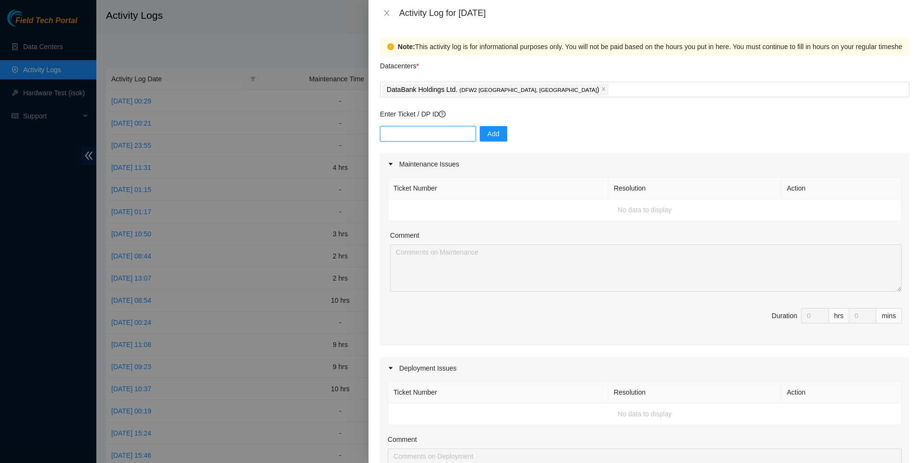
click at [419, 136] on input "text" at bounding box center [428, 133] width 96 height 15
click at [424, 135] on input "text" at bounding box center [428, 133] width 96 height 15
paste input "dp79334"
type input "dp79334"
click at [490, 131] on span "Add" at bounding box center [493, 134] width 12 height 11
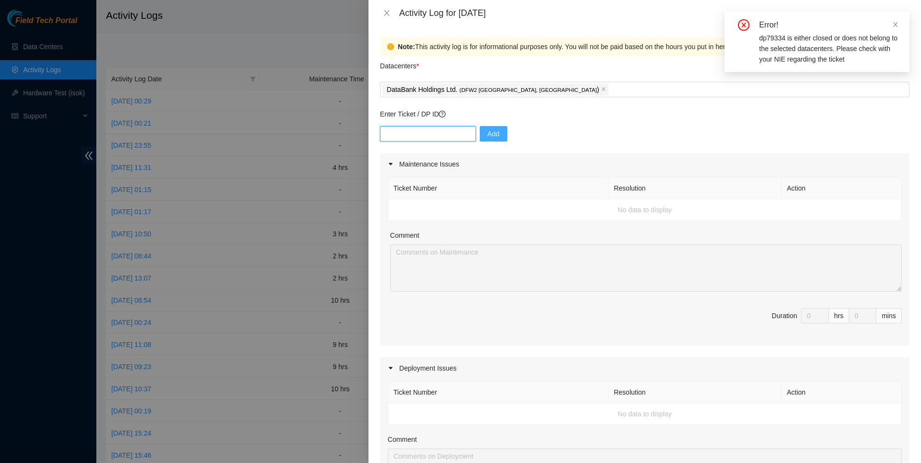
click at [450, 138] on input "text" at bounding box center [428, 133] width 96 height 15
paste input "dp79334"
click at [389, 131] on input "dp79334" at bounding box center [428, 133] width 96 height 15
type input "dp79334"
click at [487, 135] on span "Add" at bounding box center [493, 134] width 12 height 11
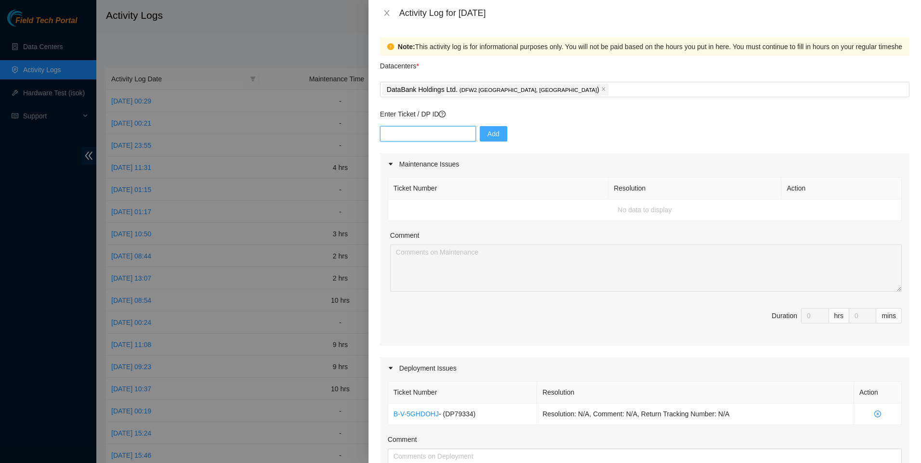
drag, startPoint x: 418, startPoint y: 139, endPoint x: 462, endPoint y: 136, distance: 43.9
click at [418, 138] on input "text" at bounding box center [428, 133] width 96 height 15
paste input "DP80205"
type input "DP80205"
click at [480, 137] on button "Add" at bounding box center [493, 133] width 27 height 15
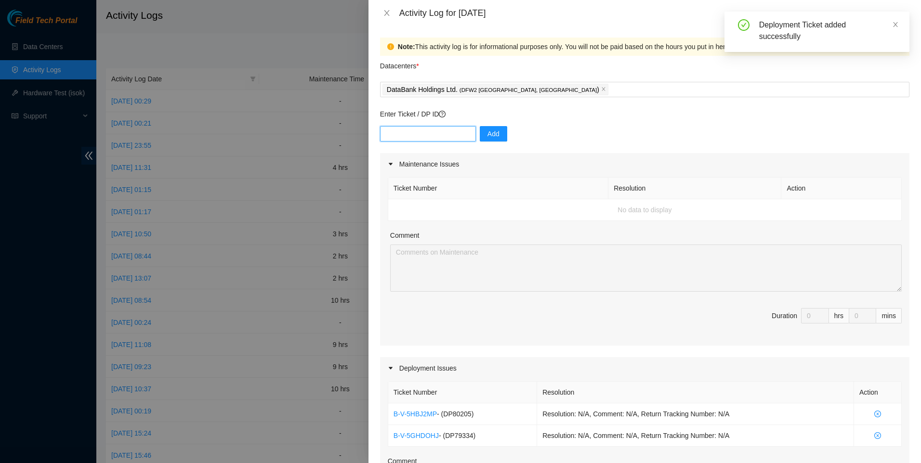
click at [432, 138] on input "text" at bounding box center [428, 133] width 96 height 15
paste input "DP80205"
type input "DP80203"
click at [482, 128] on button "Add" at bounding box center [493, 133] width 27 height 15
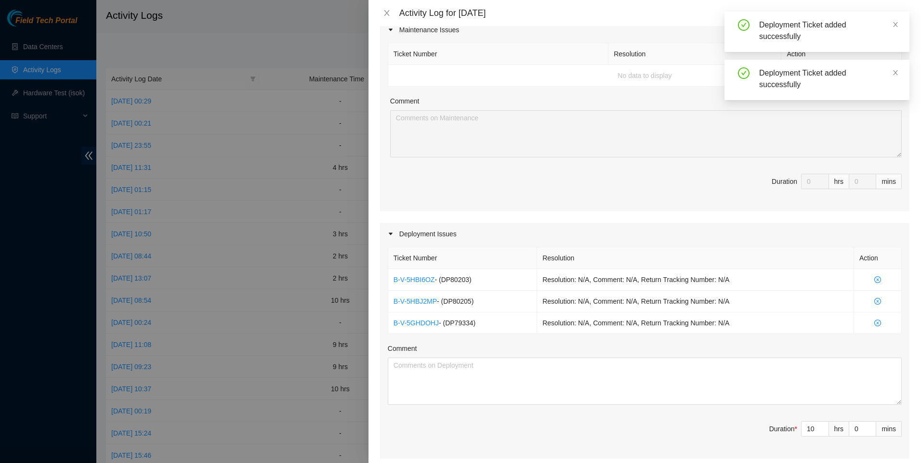
scroll to position [257, 0]
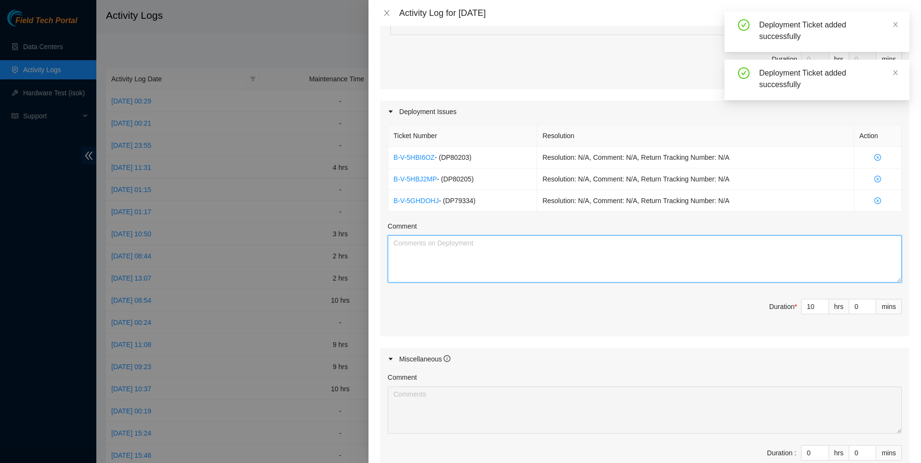
click at [494, 261] on textarea "Comment" at bounding box center [645, 258] width 514 height 47
type input "9"
click at [821, 310] on icon "down" at bounding box center [822, 309] width 3 height 3
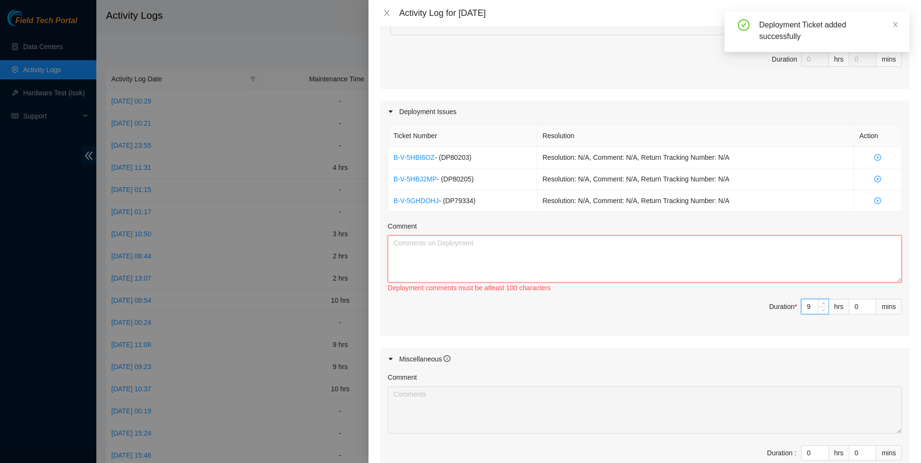
click at [756, 270] on textarea "Comment" at bounding box center [645, 258] width 514 height 47
click at [553, 239] on textarea "Comment" at bounding box center [645, 258] width 514 height 47
paste textarea "pulled pallets to staging and received shipping assets. unboxed, organized, and…"
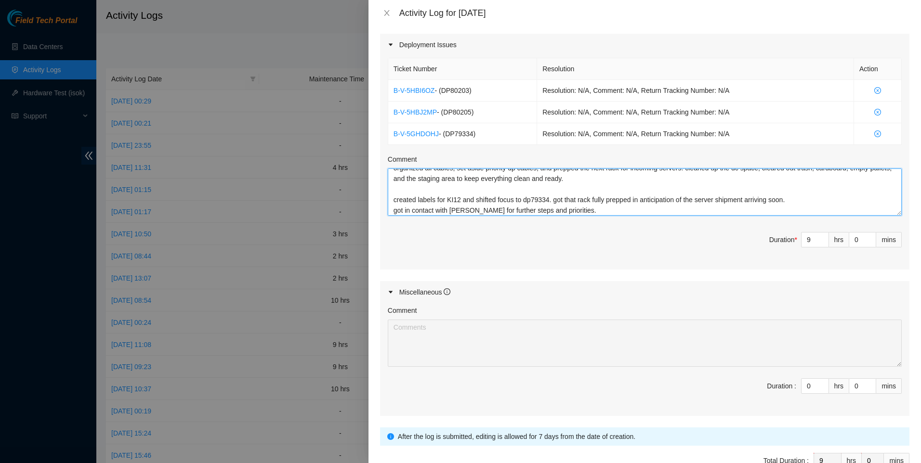
scroll to position [382, 0]
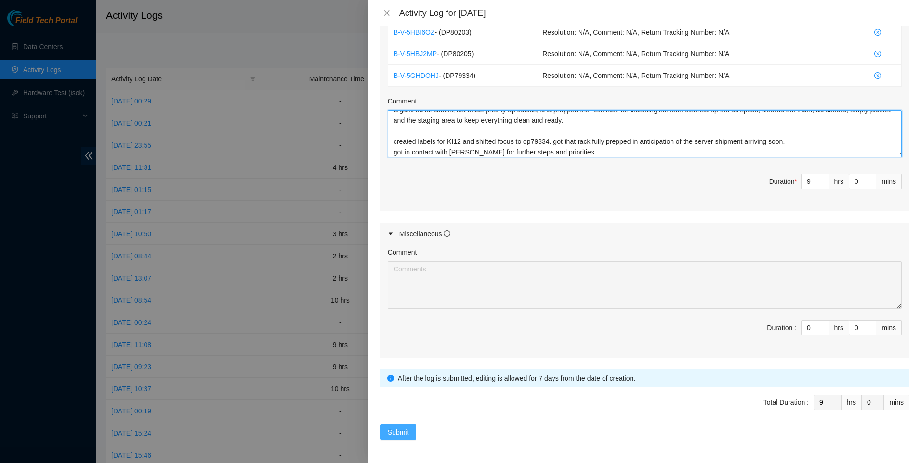
type textarea "pulled pallets to staging and received shipping assets. unboxed, organized, and…"
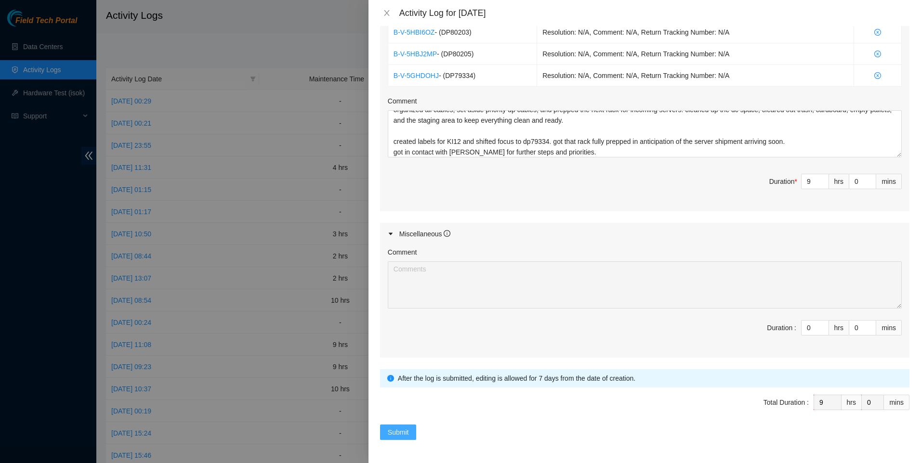
click at [402, 429] on span "Submit" at bounding box center [398, 432] width 21 height 11
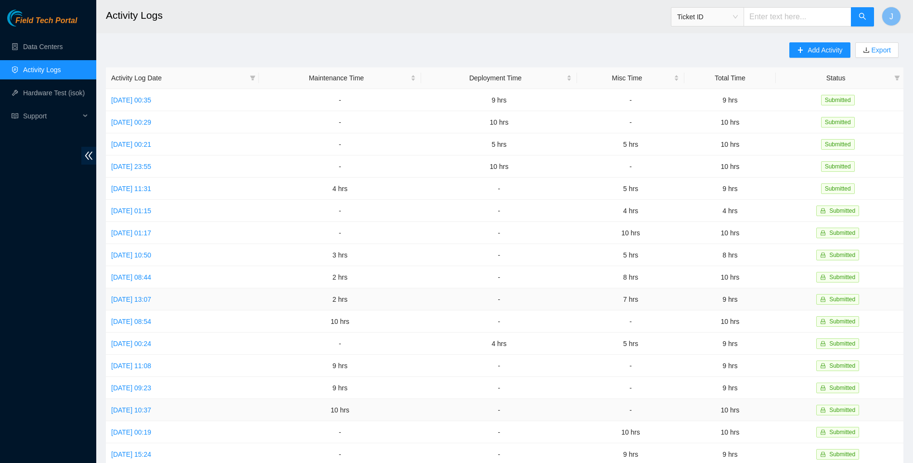
scroll to position [0, 0]
